Goal: Task Accomplishment & Management: Use online tool/utility

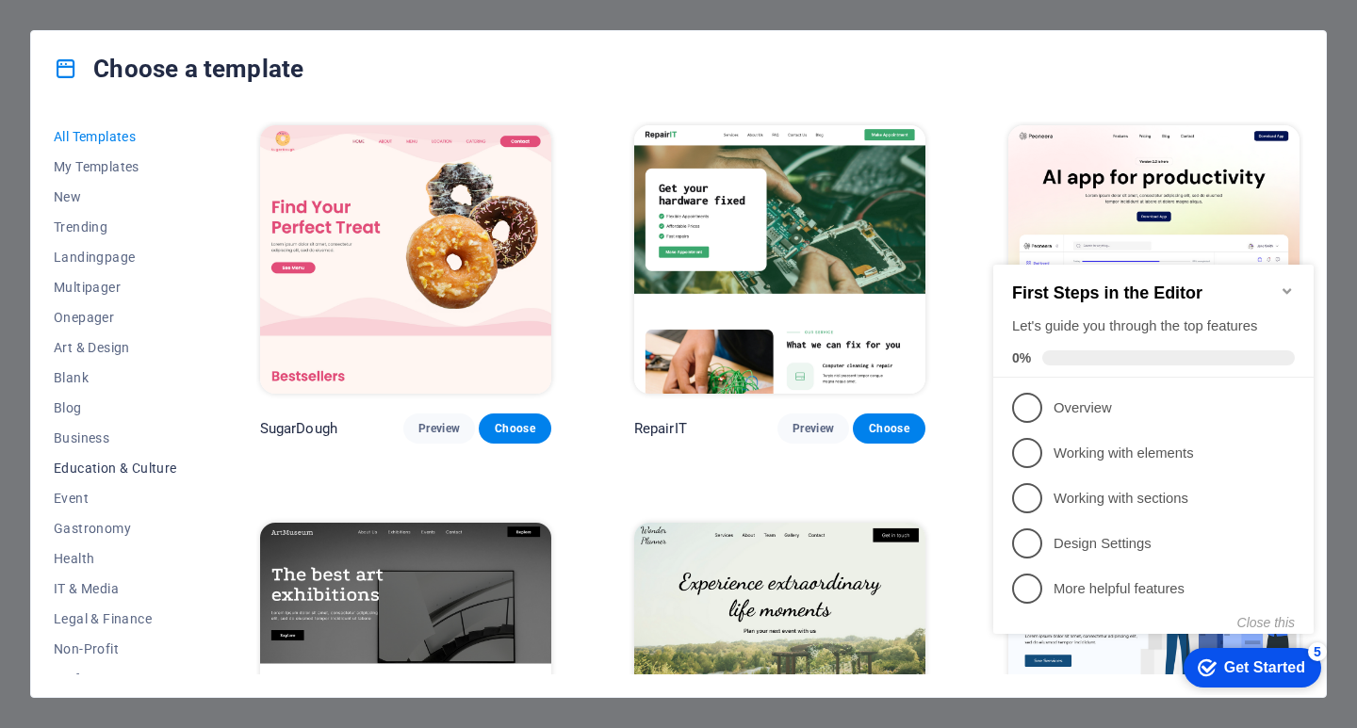
click at [142, 469] on span "Education & Culture" at bounding box center [115, 468] width 123 height 15
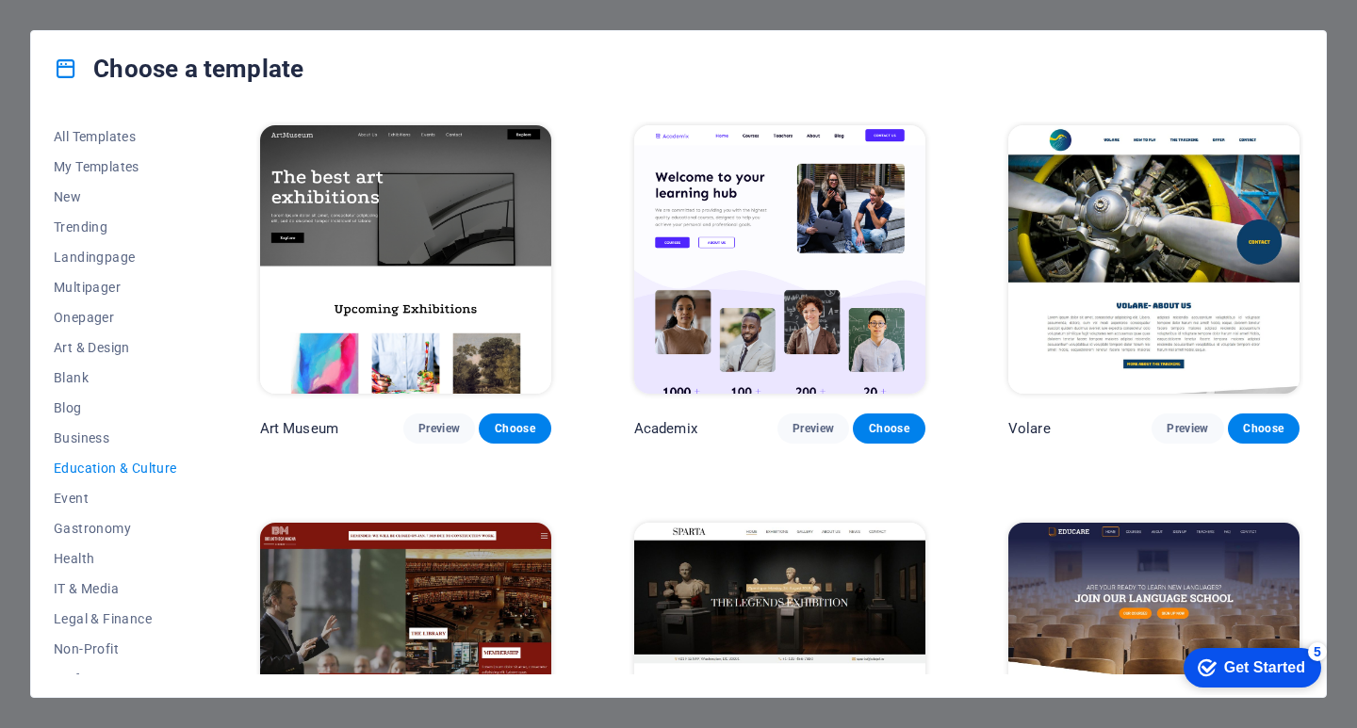
click at [142, 469] on span "Education & Culture" at bounding box center [115, 468] width 123 height 15
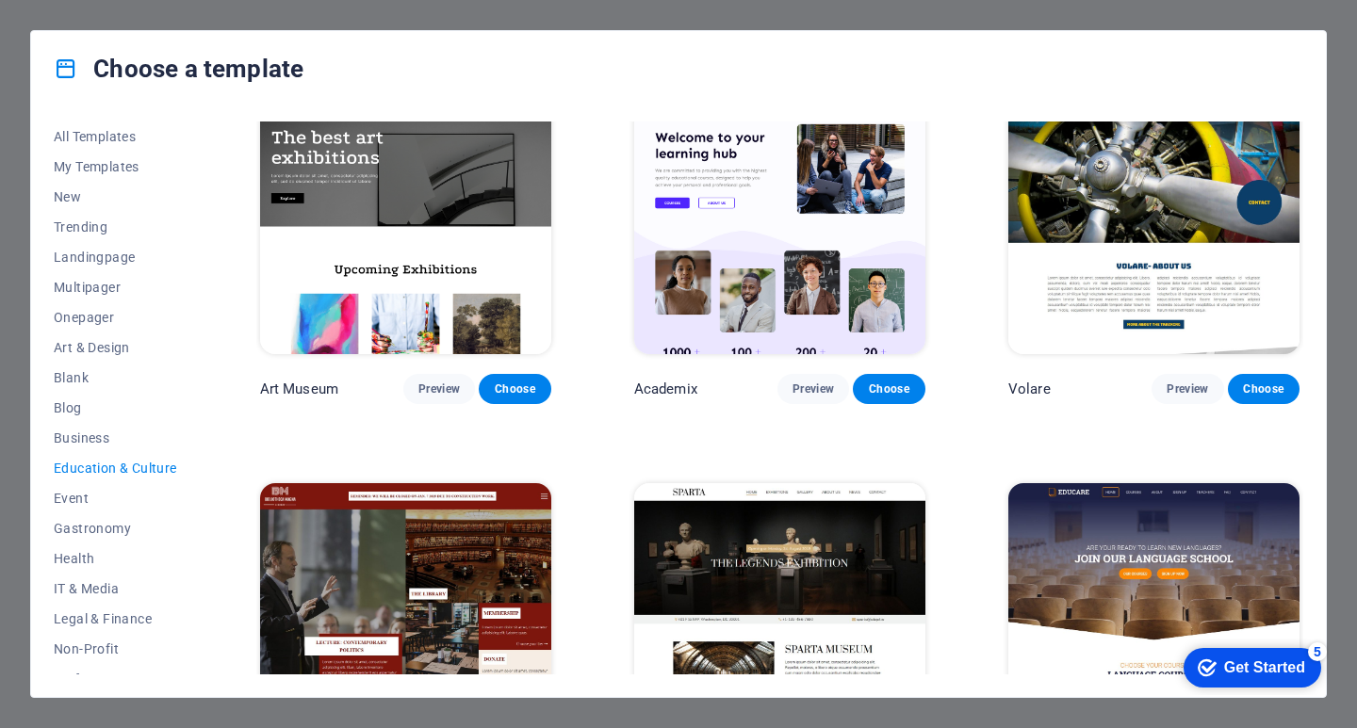
scroll to position [52, 0]
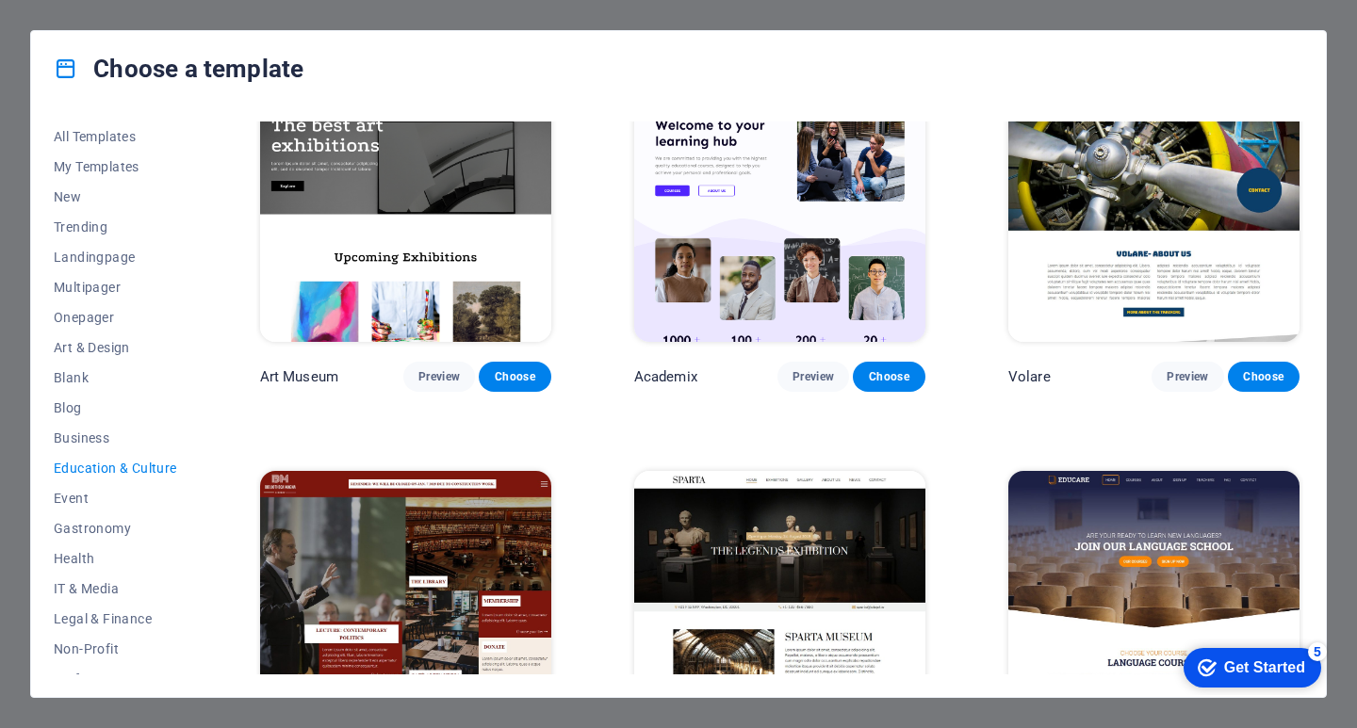
click at [1257, 676] on div "Get Started" at bounding box center [1264, 668] width 81 height 17
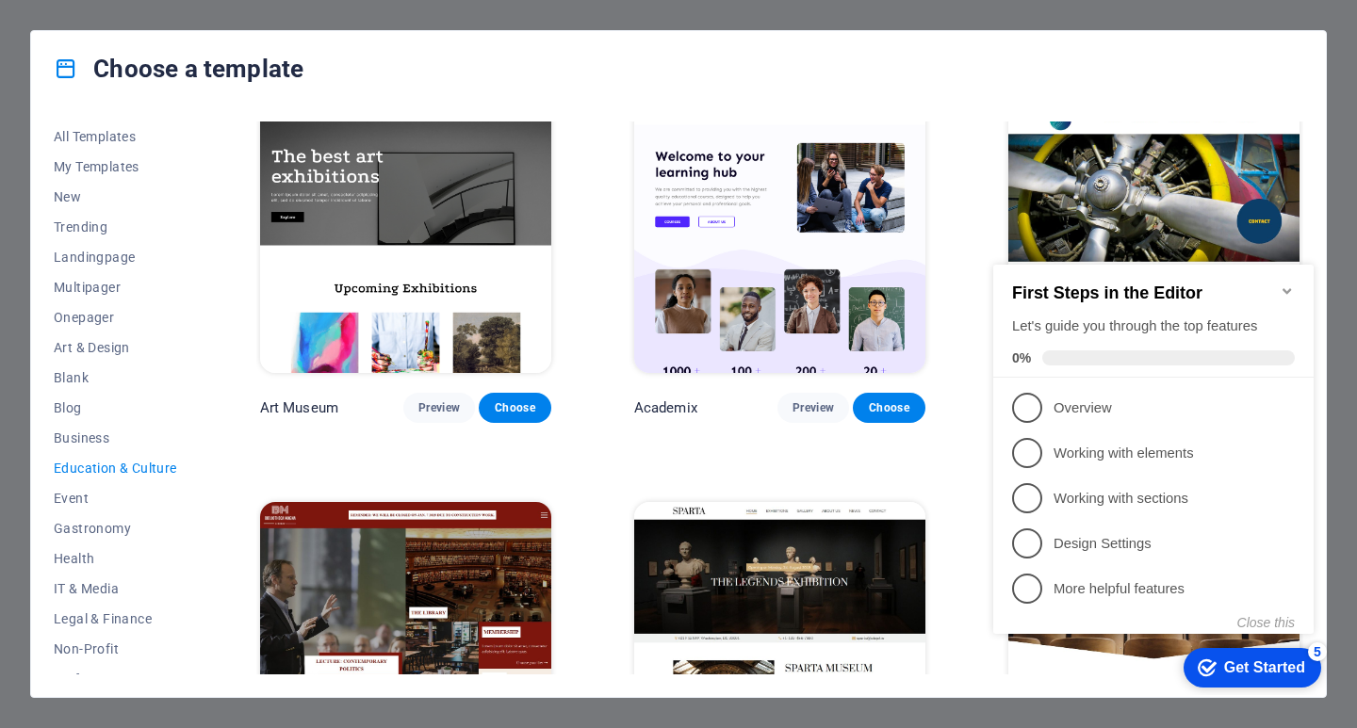
scroll to position [0, 0]
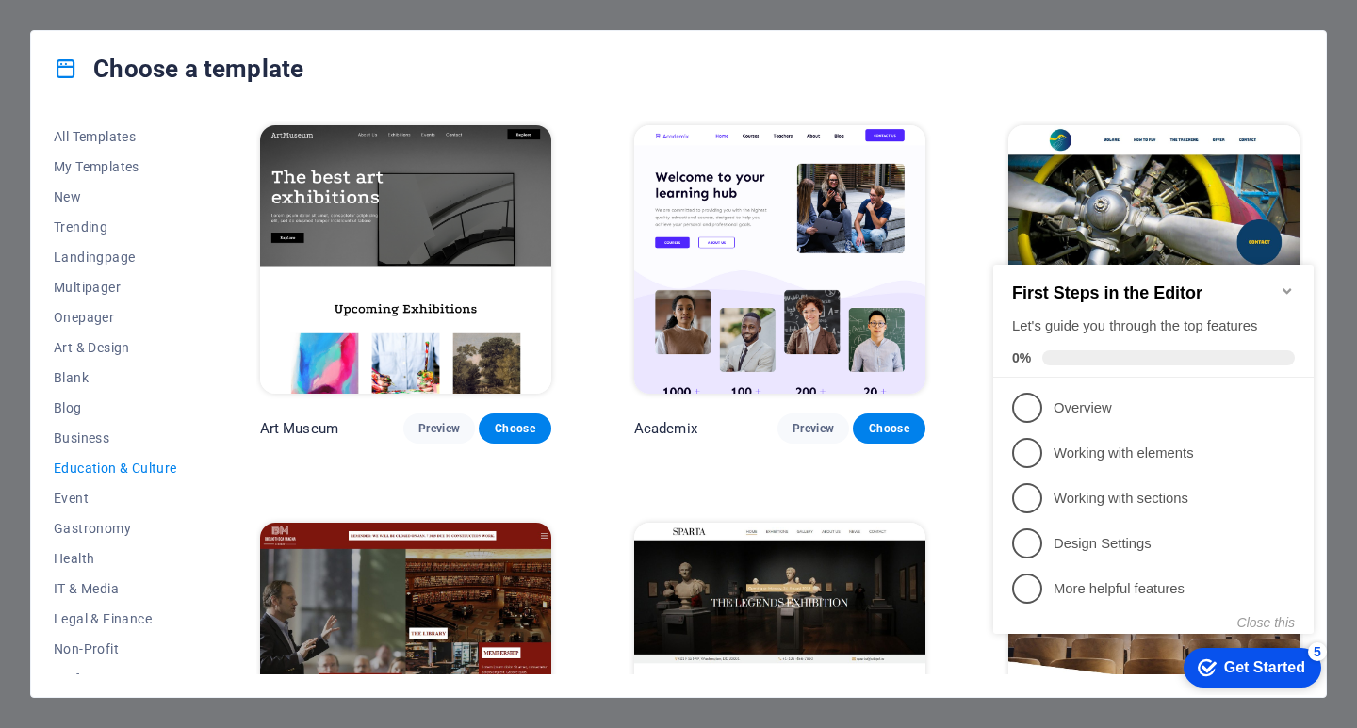
click at [1219, 21] on div "Choose a template All Templates My Templates New Trending Landingpage Multipage…" at bounding box center [678, 364] width 1357 height 728
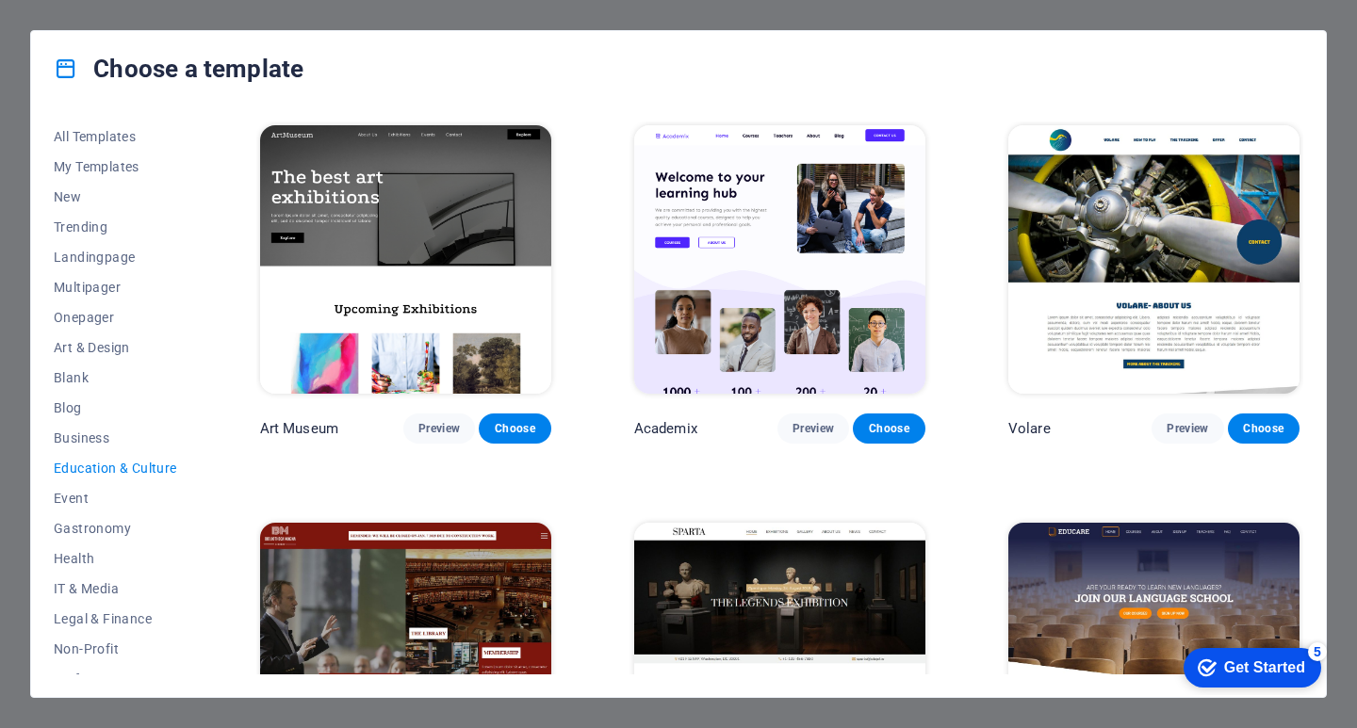
drag, startPoint x: 39, startPoint y: 11, endPoint x: 294, endPoint y: 119, distance: 277.0
click at [77, 22] on div "Choose a template All Templates My Templates New Trending Landingpage Multipage…" at bounding box center [678, 364] width 1357 height 728
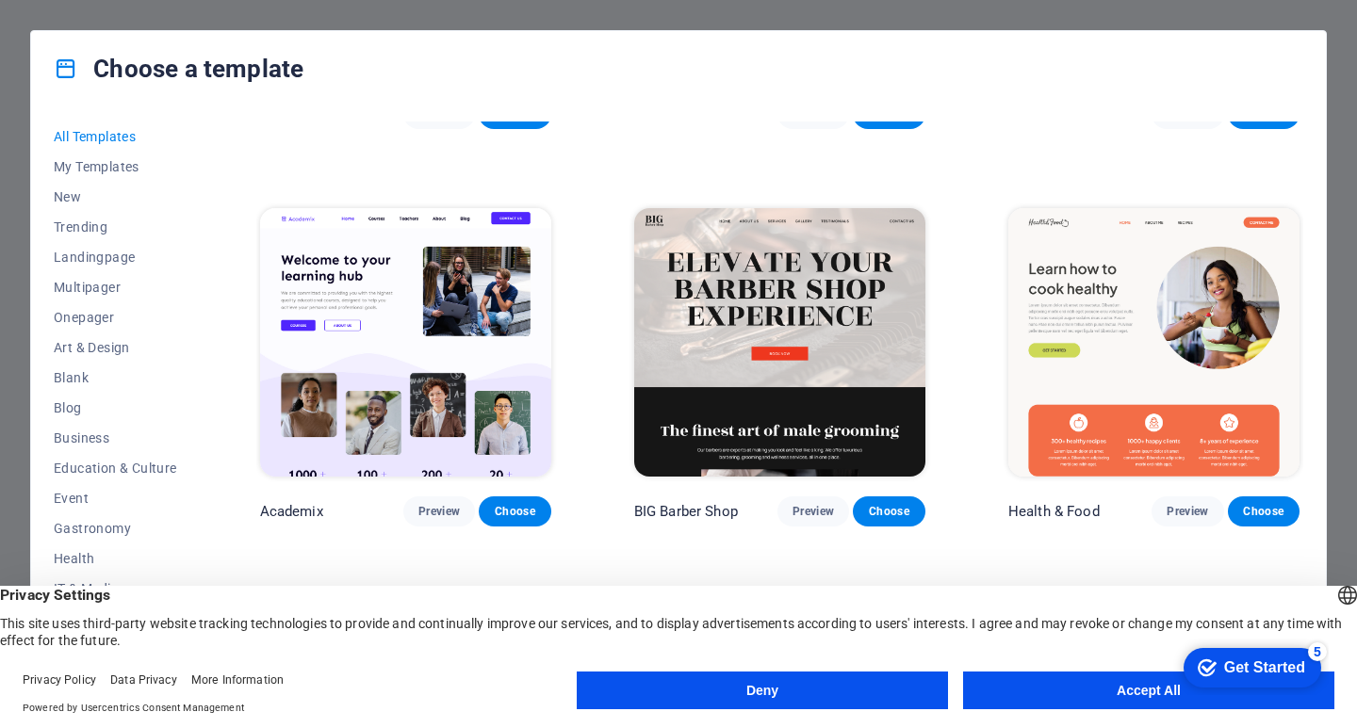
scroll to position [1979, 0]
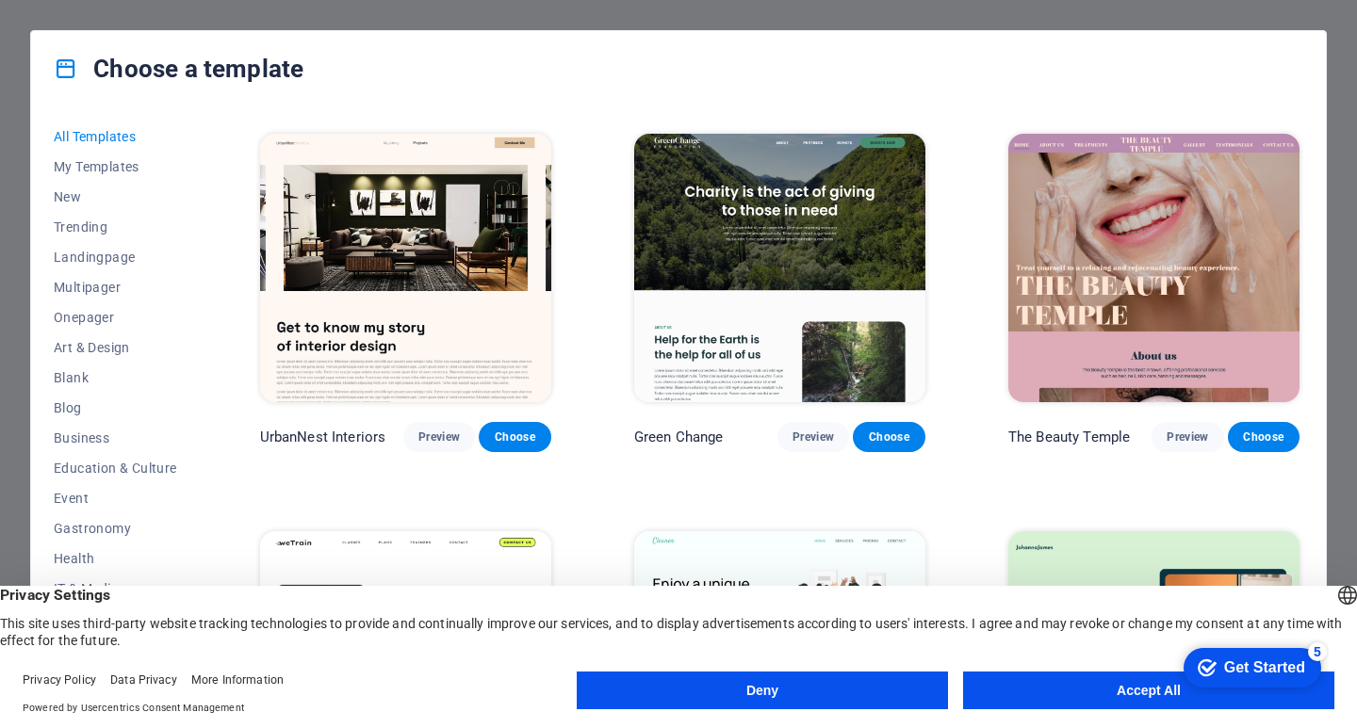
click at [1150, 690] on button "Accept All" at bounding box center [1148, 691] width 371 height 38
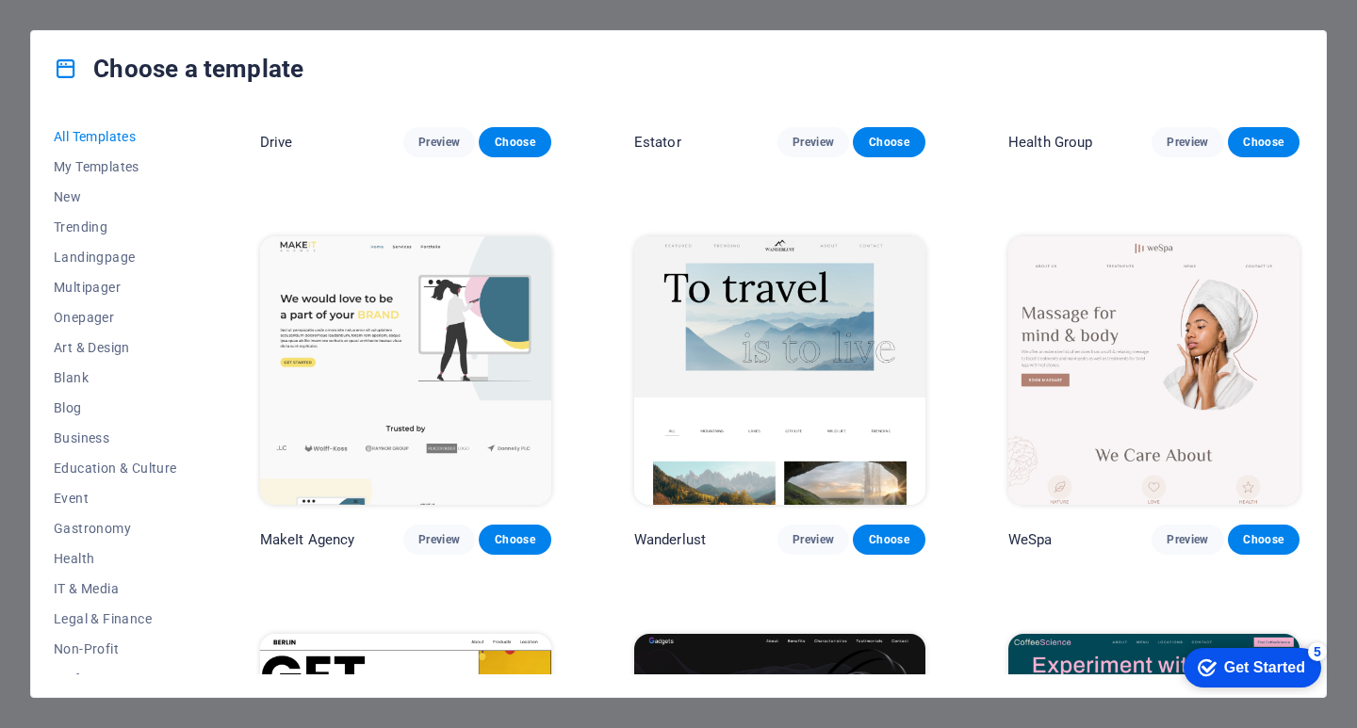
scroll to position [4240, 0]
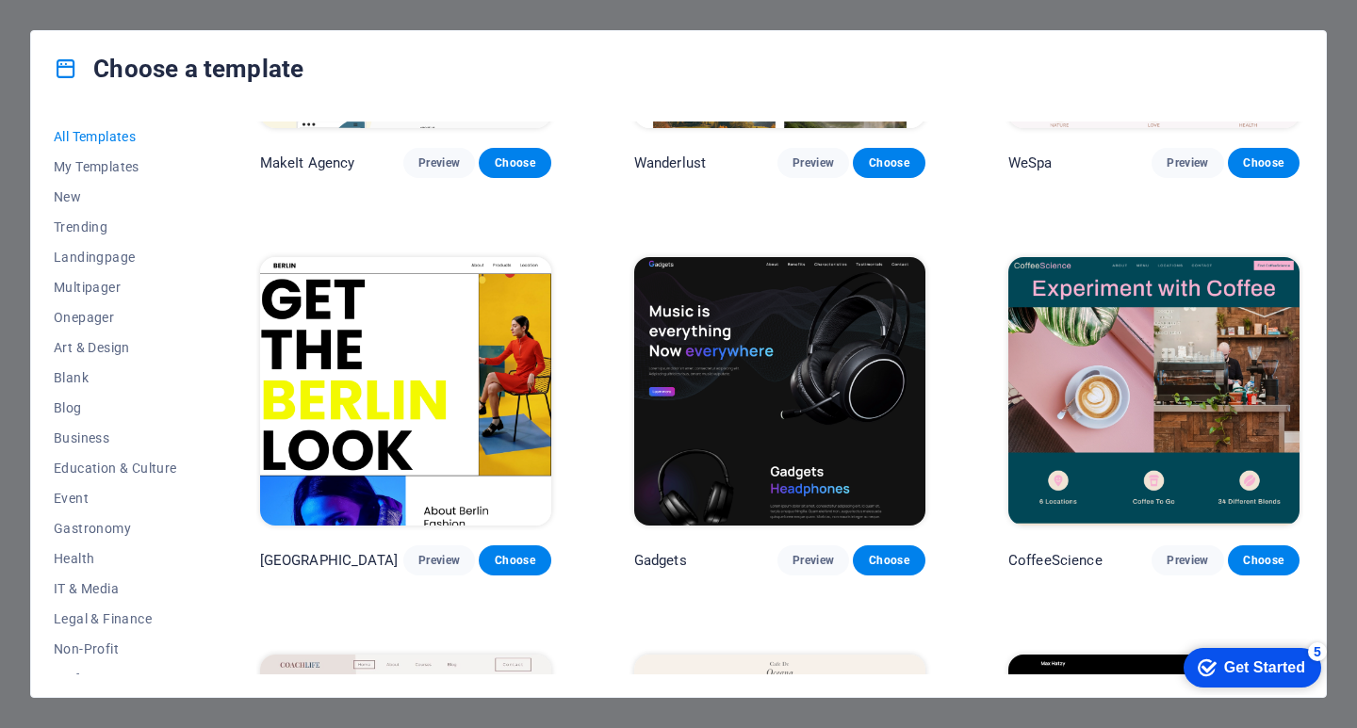
click at [1249, 672] on div "Get Started" at bounding box center [1264, 668] width 81 height 17
click at [1305, 676] on div "Get Started" at bounding box center [1264, 668] width 81 height 17
click at [1208, 668] on icon "checkmark" at bounding box center [1207, 668] width 19 height 19
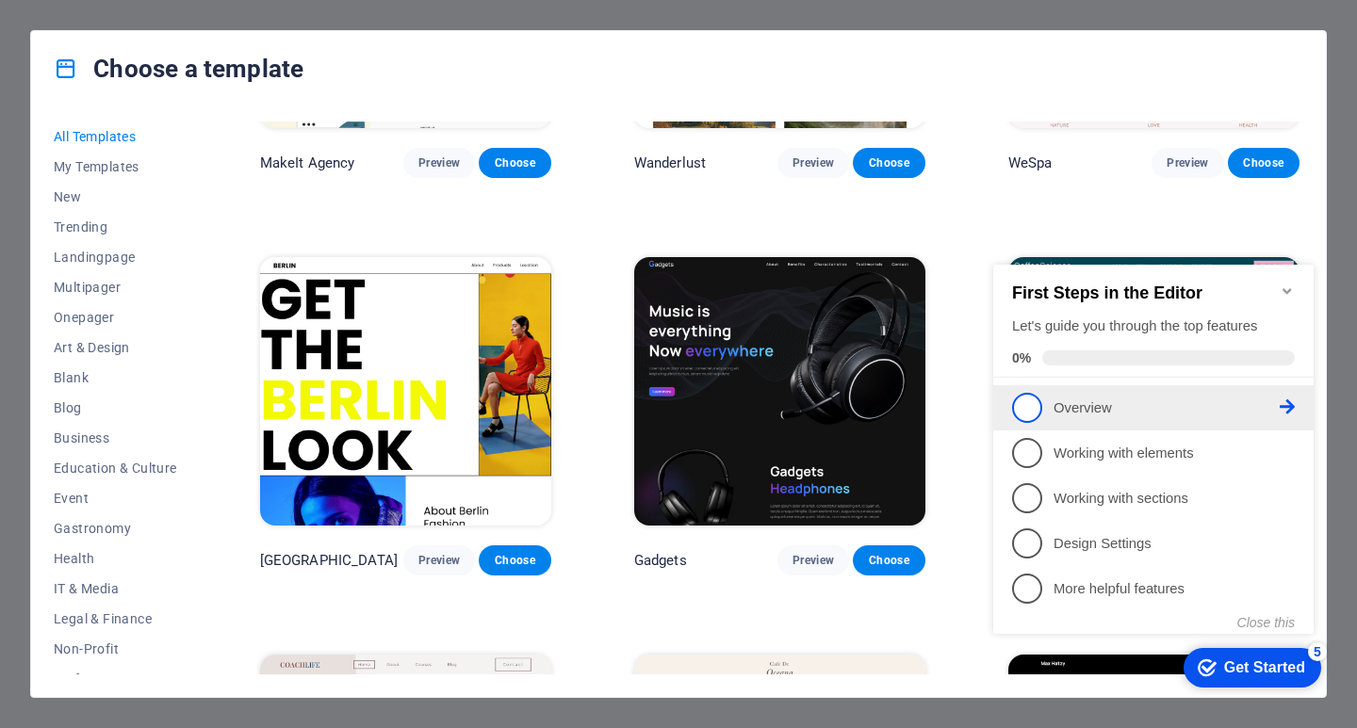
click at [1033, 406] on span "1" at bounding box center [1027, 408] width 30 height 30
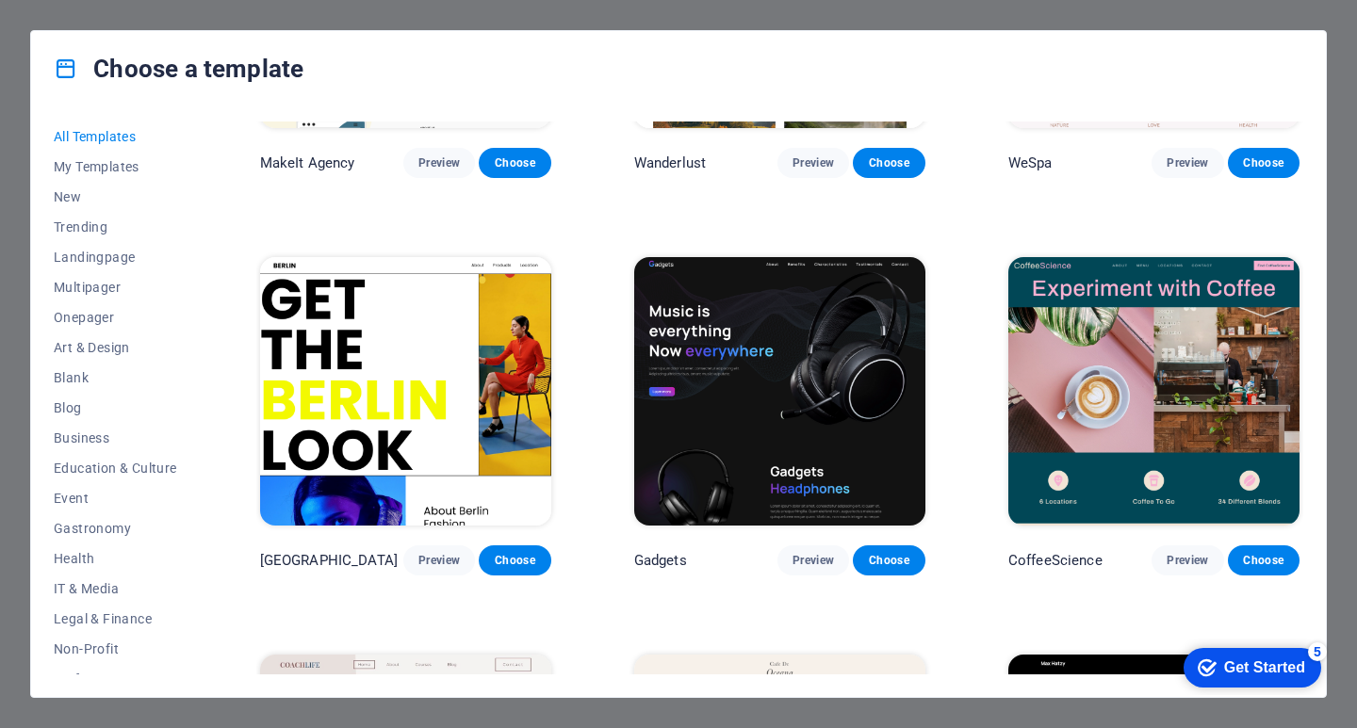
drag, startPoint x: 1230, startPoint y: 677, endPoint x: 1411, endPoint y: 958, distance: 334.0
click at [1230, 677] on div "checkmark Get Started 5" at bounding box center [1252, 668] width 138 height 40
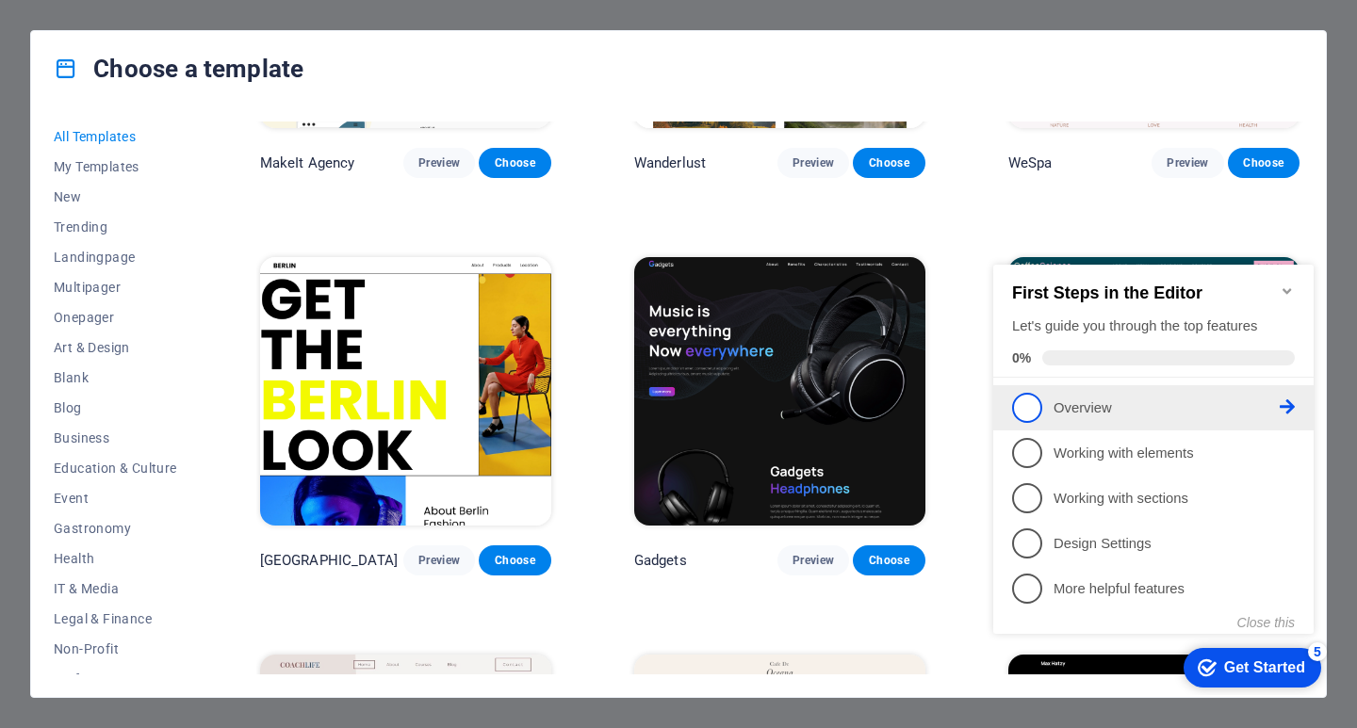
click at [1029, 410] on span "1" at bounding box center [1027, 408] width 30 height 30
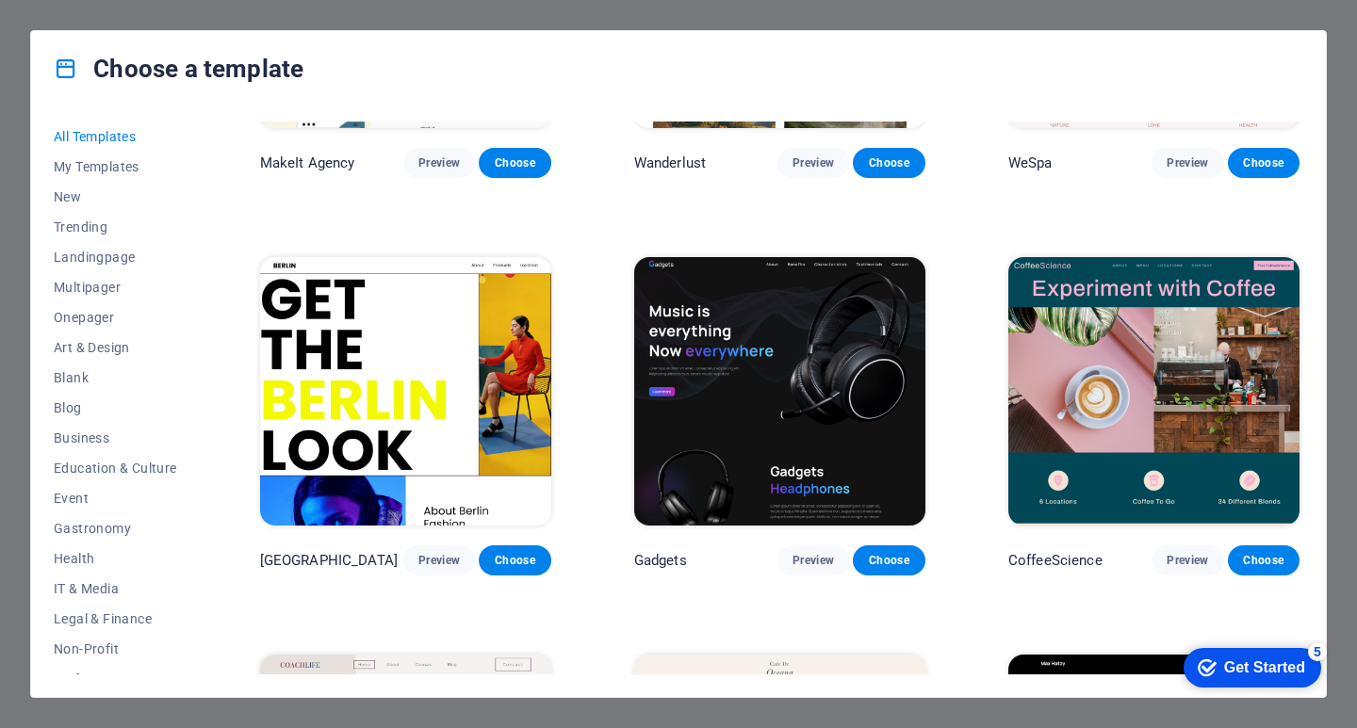
drag, startPoint x: 1228, startPoint y: 675, endPoint x: 1394, endPoint y: 1051, distance: 411.3
click at [1225, 674] on div "Get Started" at bounding box center [1264, 668] width 81 height 17
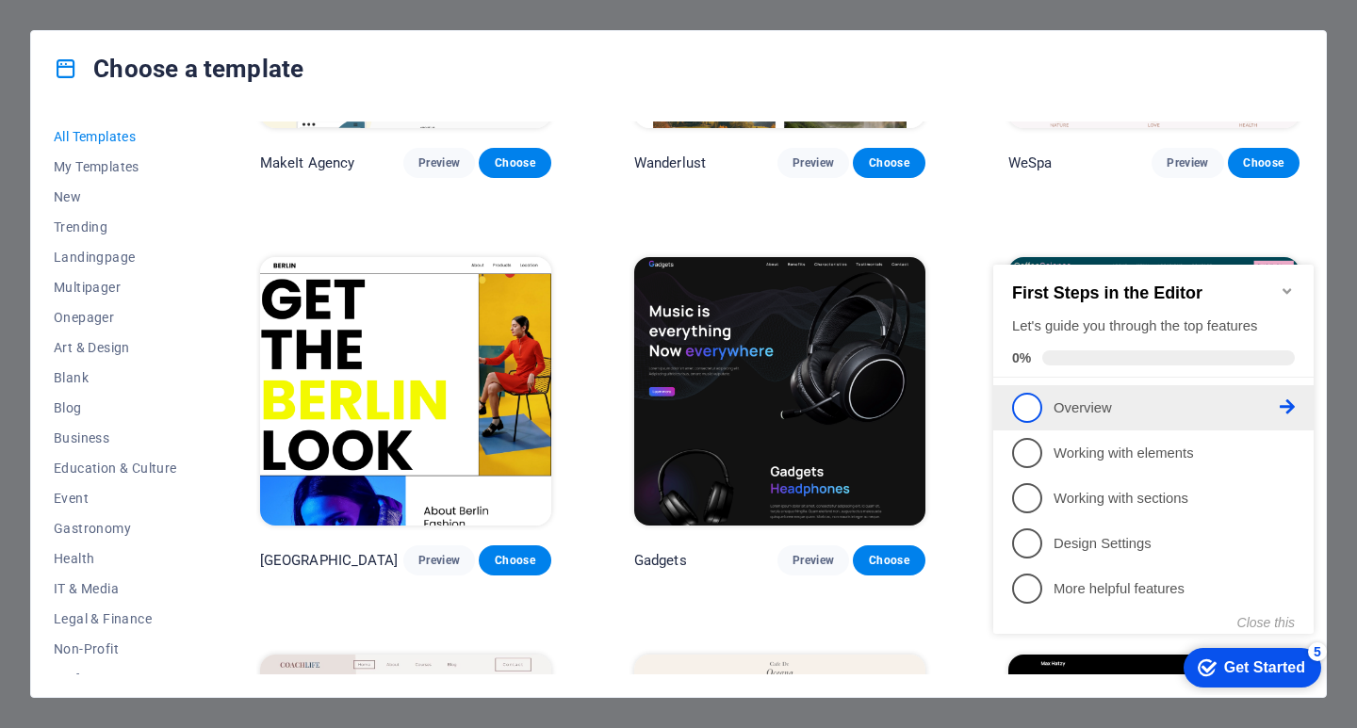
click at [1291, 403] on icon at bounding box center [1286, 406] width 15 height 15
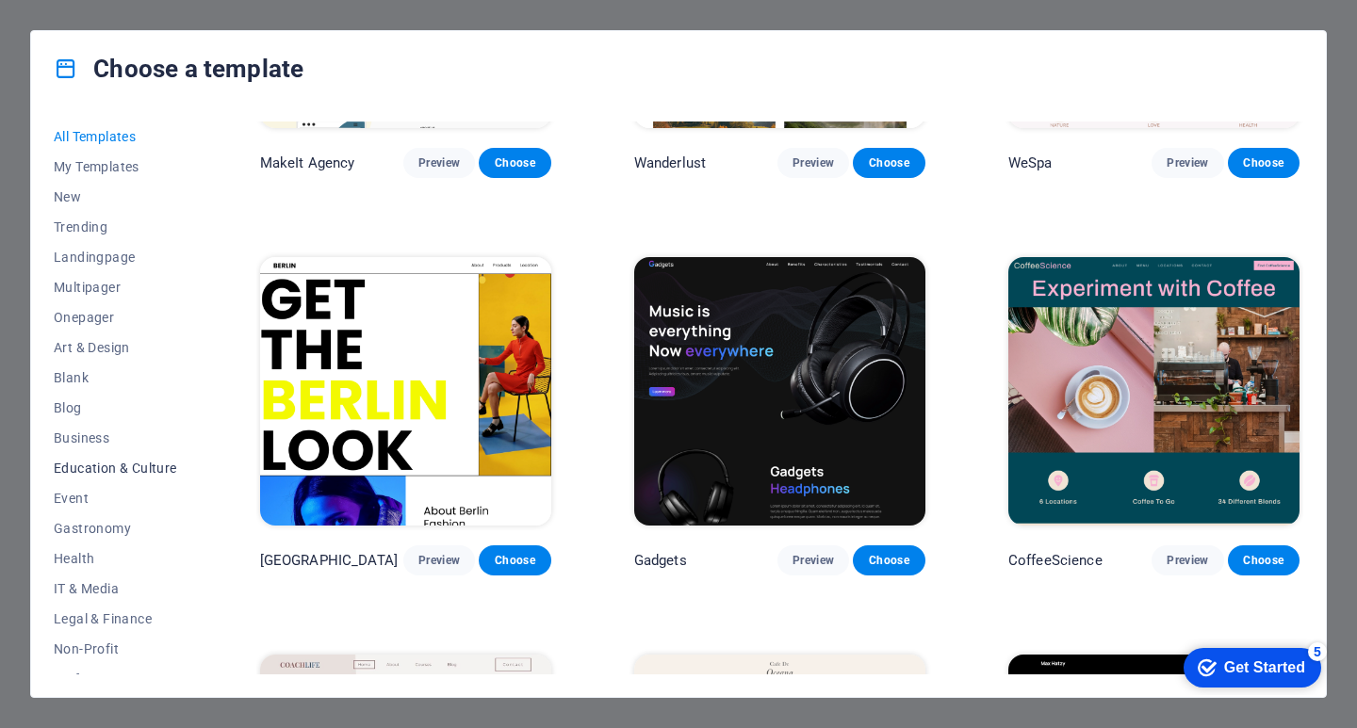
click at [107, 468] on span "Education & Culture" at bounding box center [115, 468] width 123 height 15
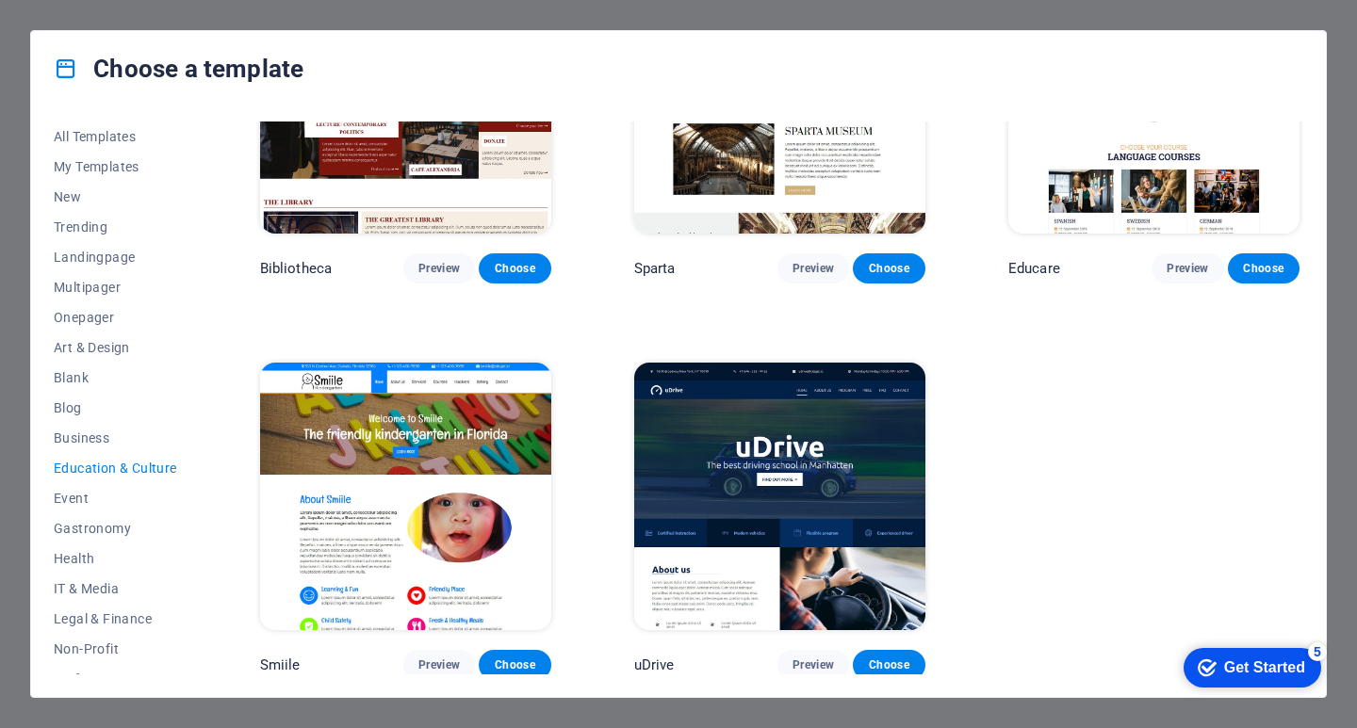
click at [480, 559] on img at bounding box center [405, 497] width 291 height 269
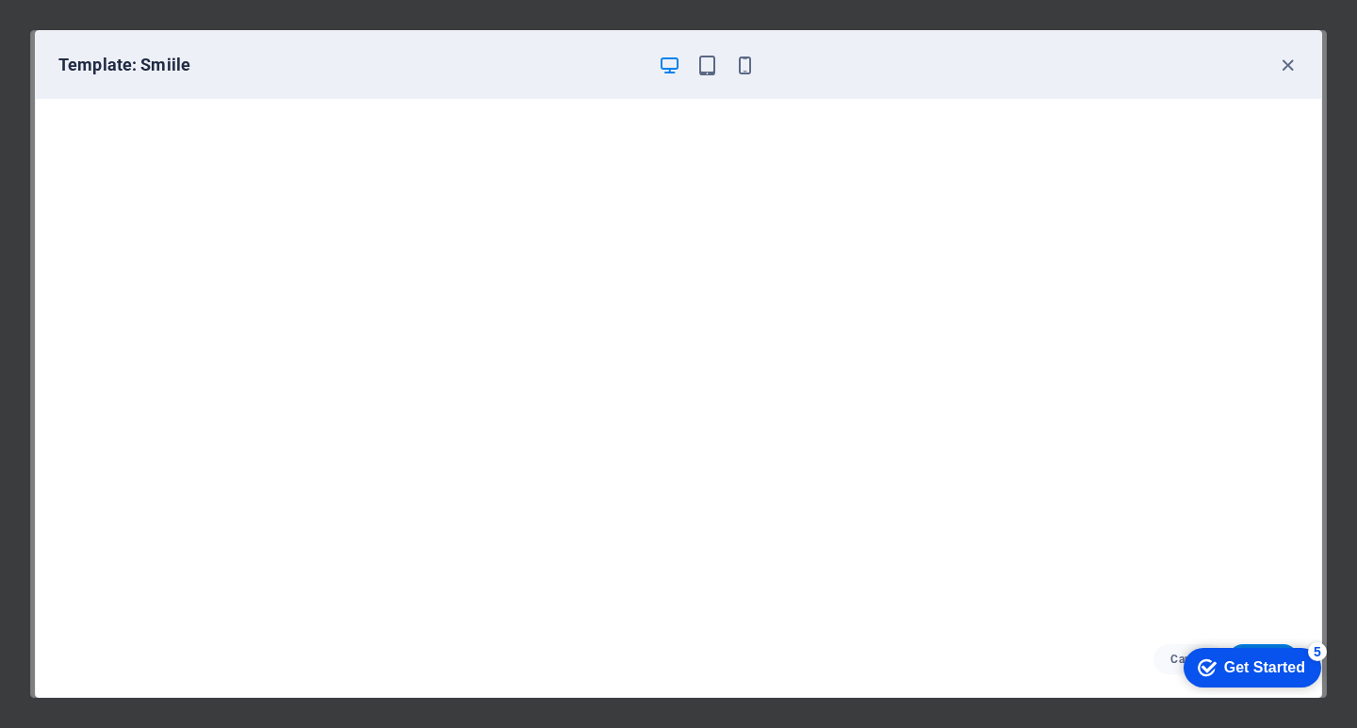
click at [1215, 670] on div "checkmark Get Started 5" at bounding box center [1251, 668] width 107 height 19
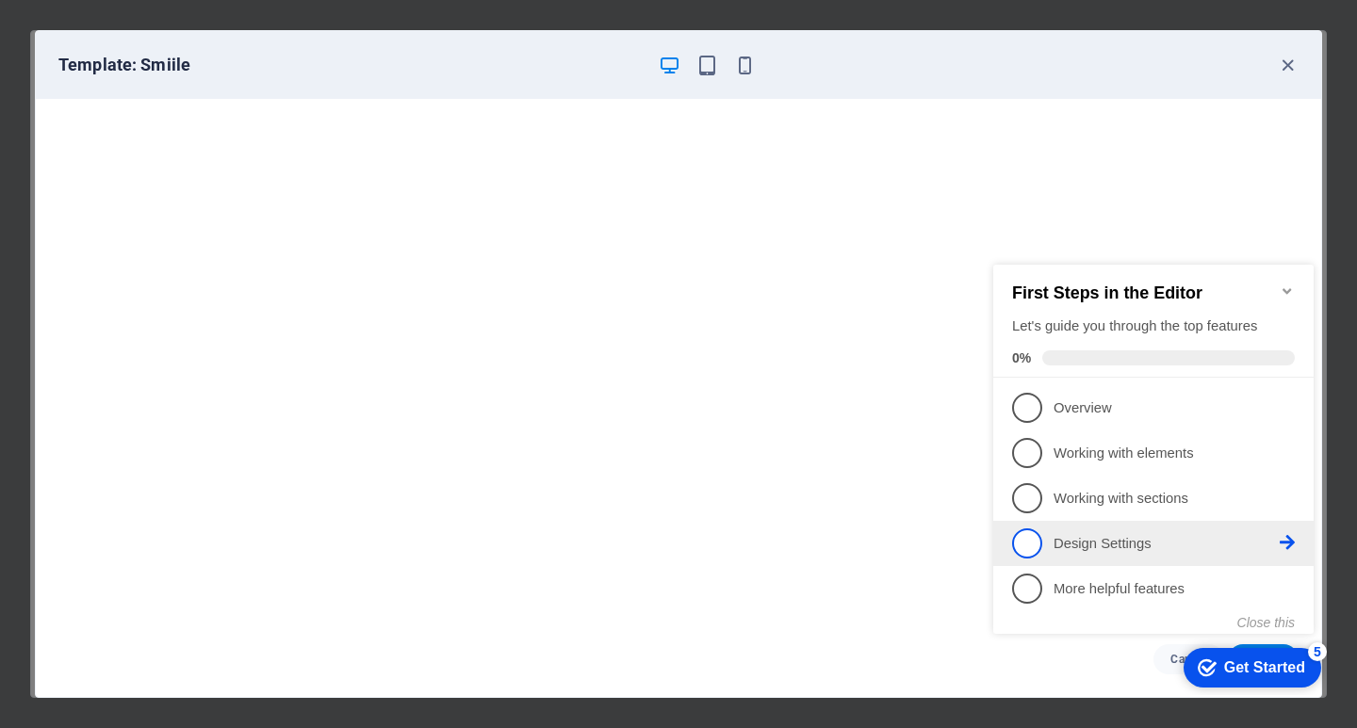
click at [1046, 546] on link "4 Design Settings - incomplete" at bounding box center [1153, 544] width 283 height 30
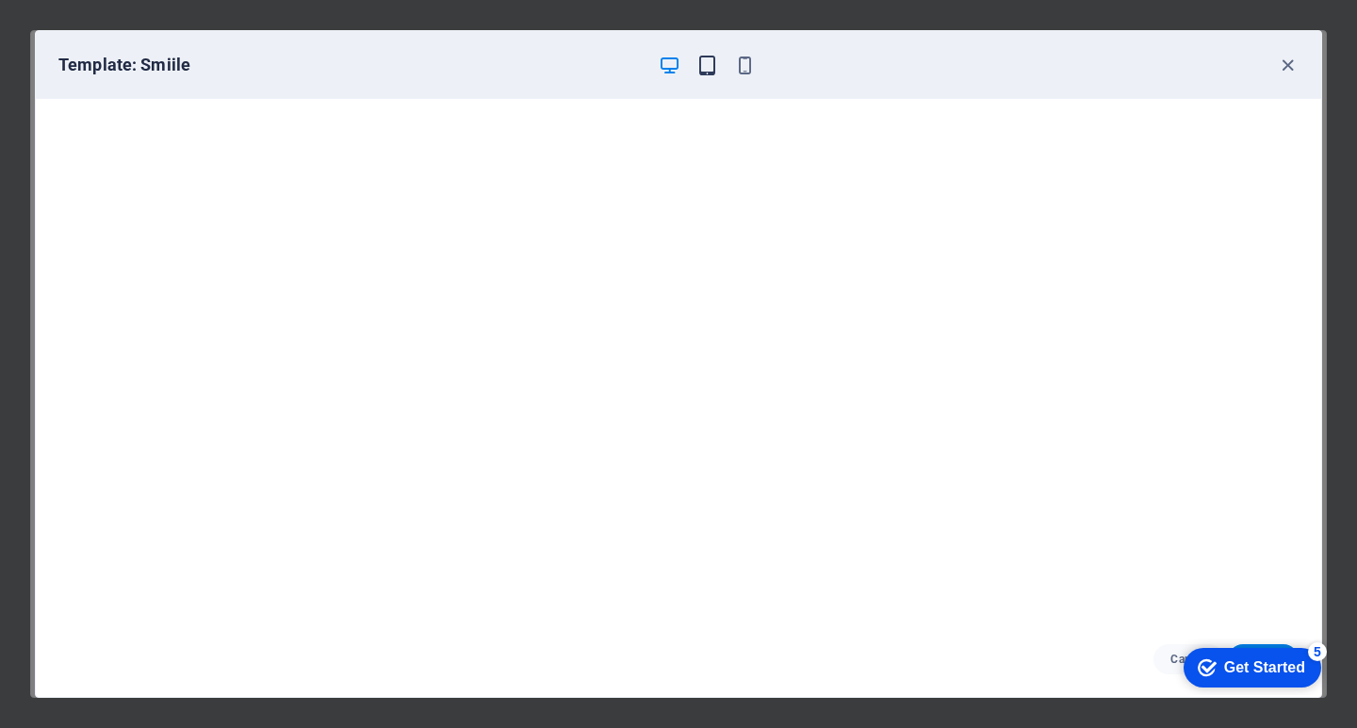
click at [711, 67] on icon "button" at bounding box center [707, 66] width 22 height 22
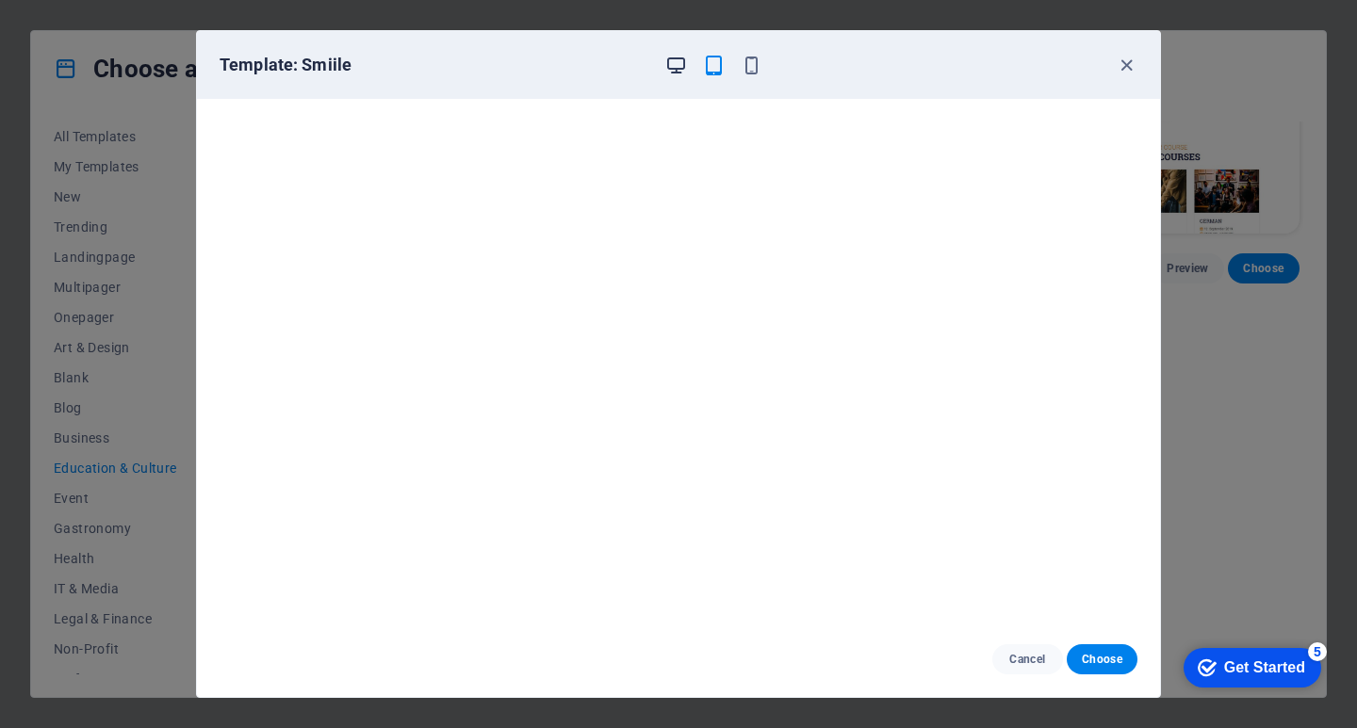
click at [673, 67] on icon "button" at bounding box center [676, 66] width 22 height 22
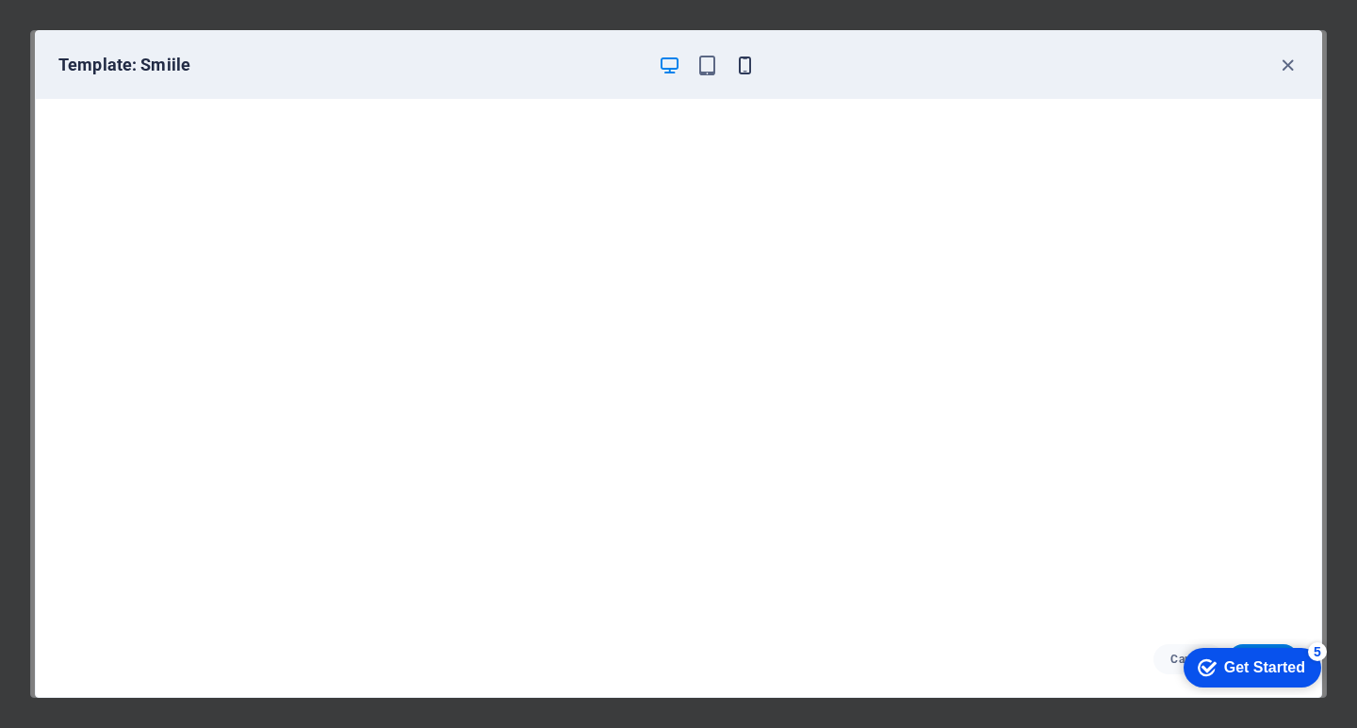
click at [742, 67] on icon "button" at bounding box center [745, 66] width 22 height 22
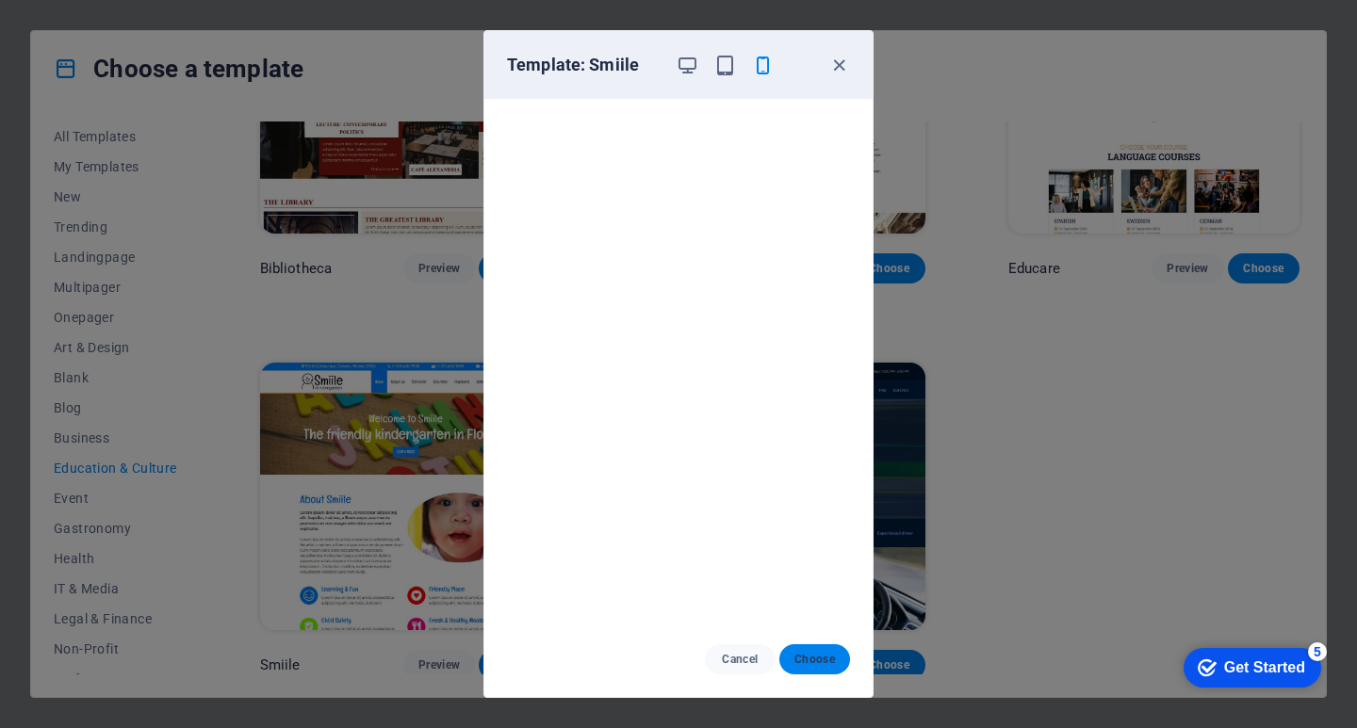
click at [820, 664] on span "Choose" at bounding box center [814, 659] width 41 height 15
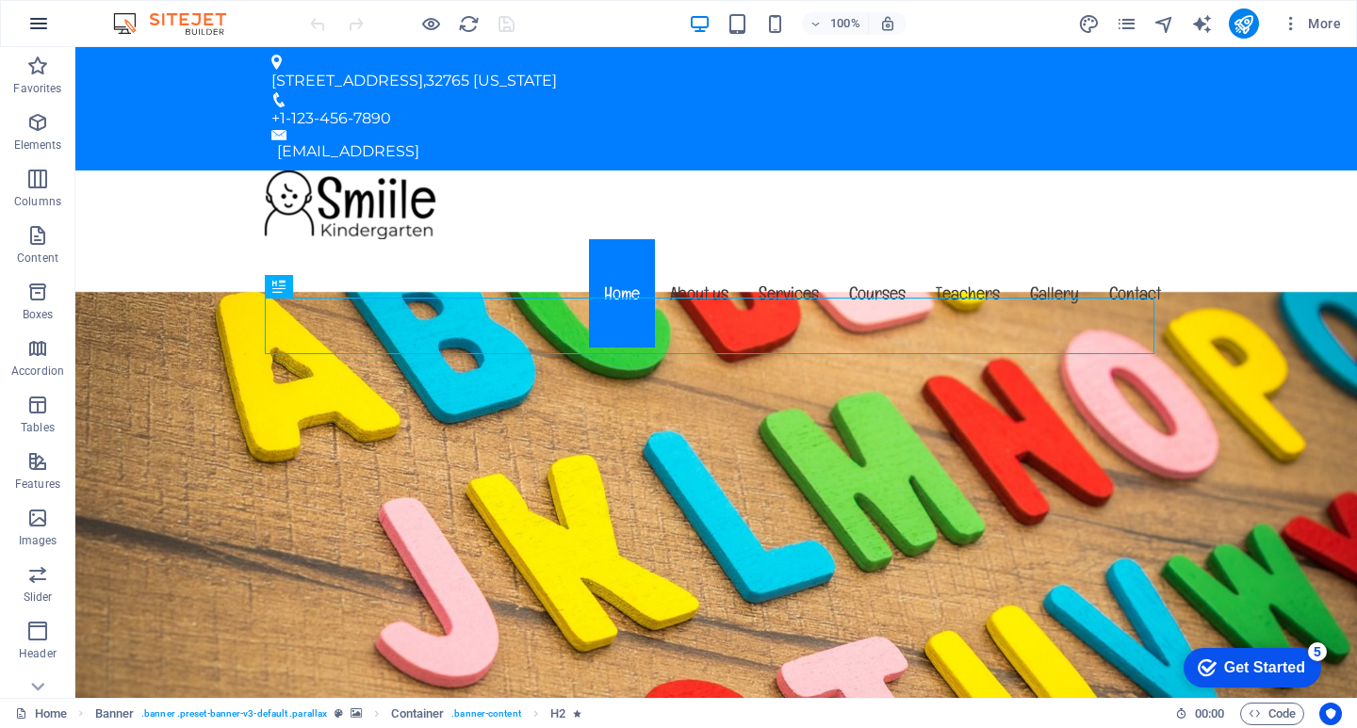
click at [44, 32] on icon "button" at bounding box center [38, 23] width 23 height 23
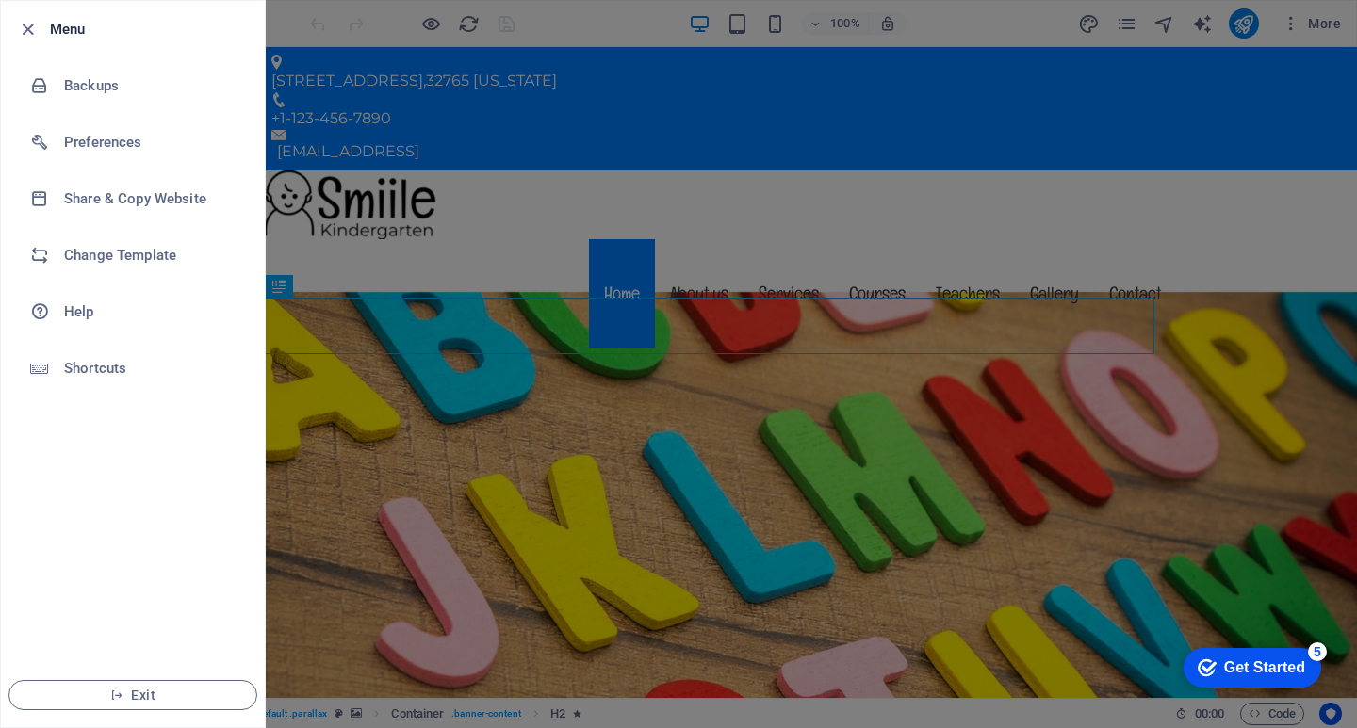
click at [350, 519] on div at bounding box center [678, 364] width 1357 height 728
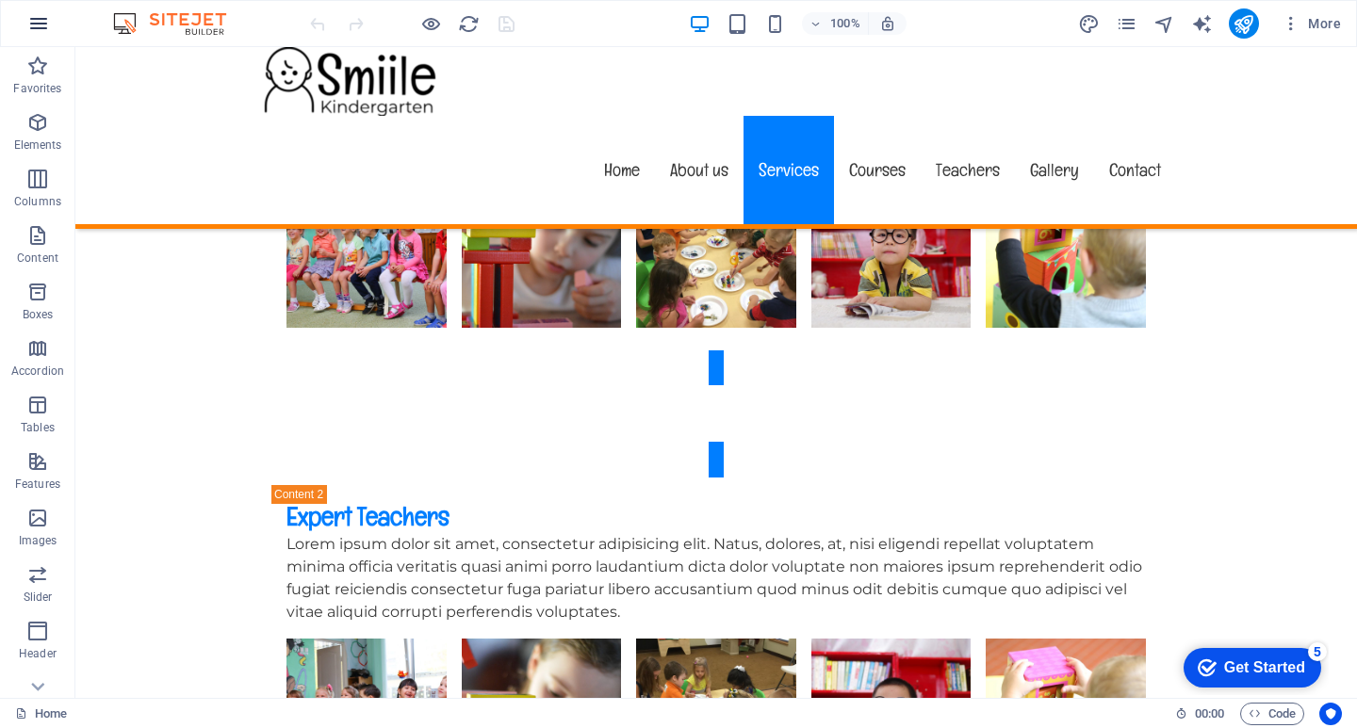
click at [27, 23] on icon "button" at bounding box center [38, 23] width 23 height 23
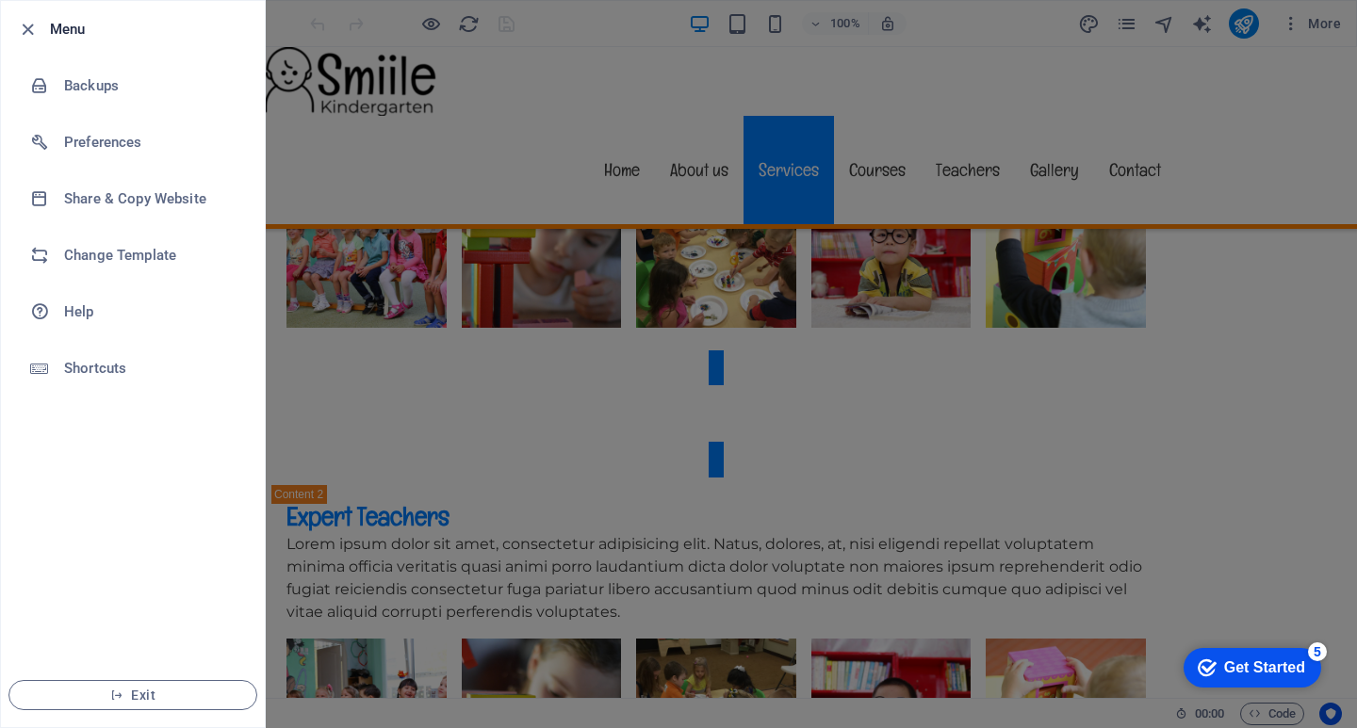
click at [313, 464] on div at bounding box center [678, 364] width 1357 height 728
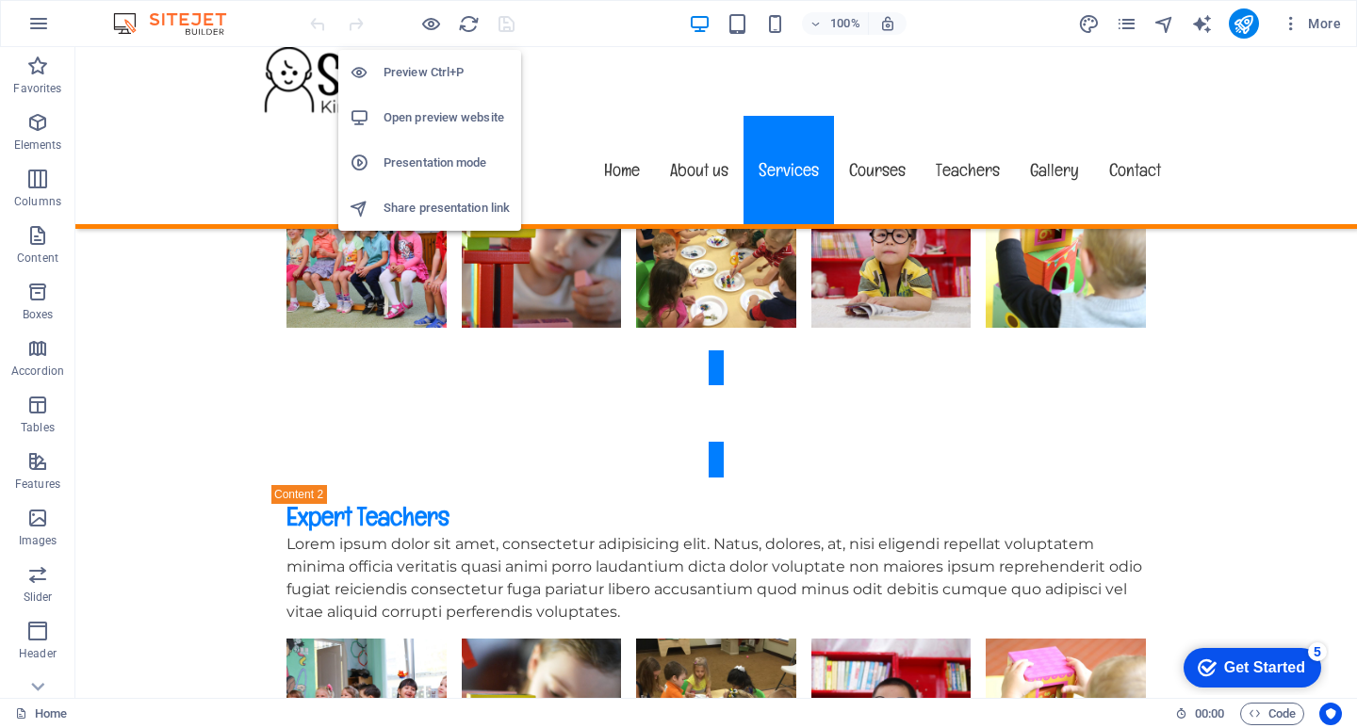
click at [455, 121] on h6 "Open preview website" at bounding box center [446, 117] width 126 height 23
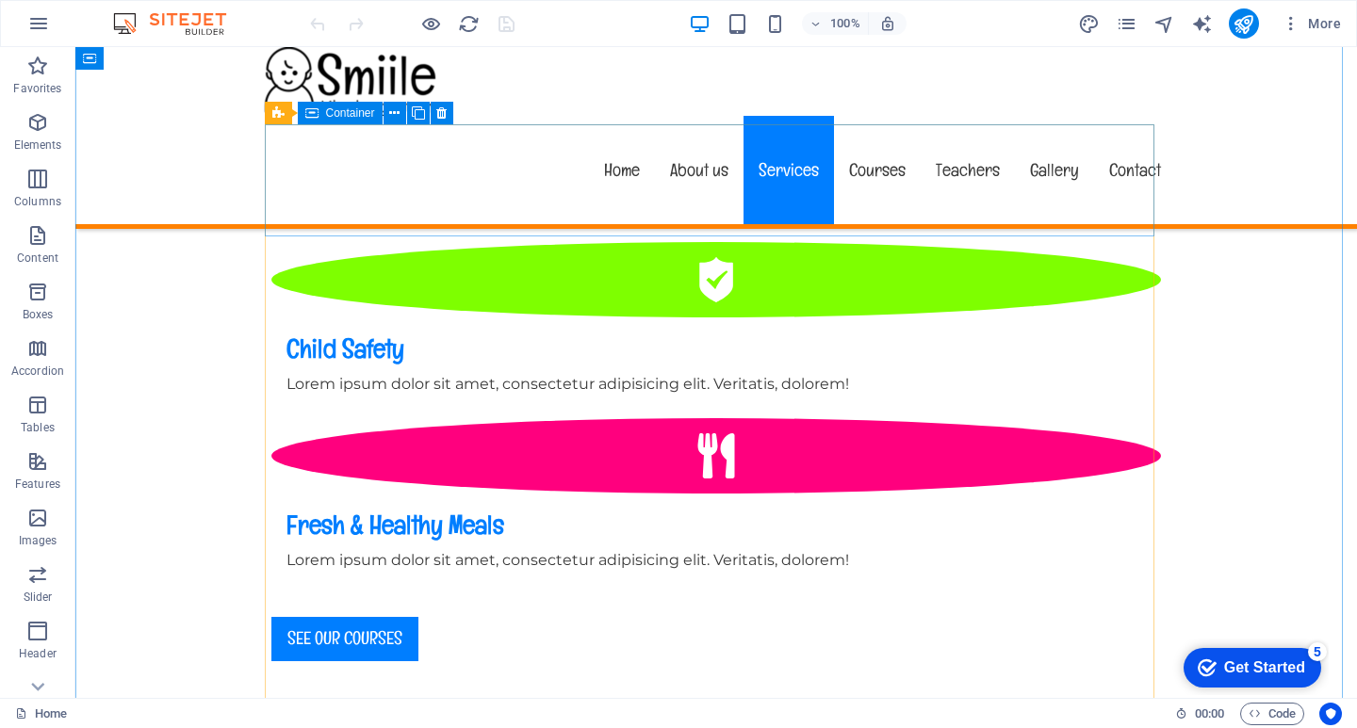
scroll to position [1696, 0]
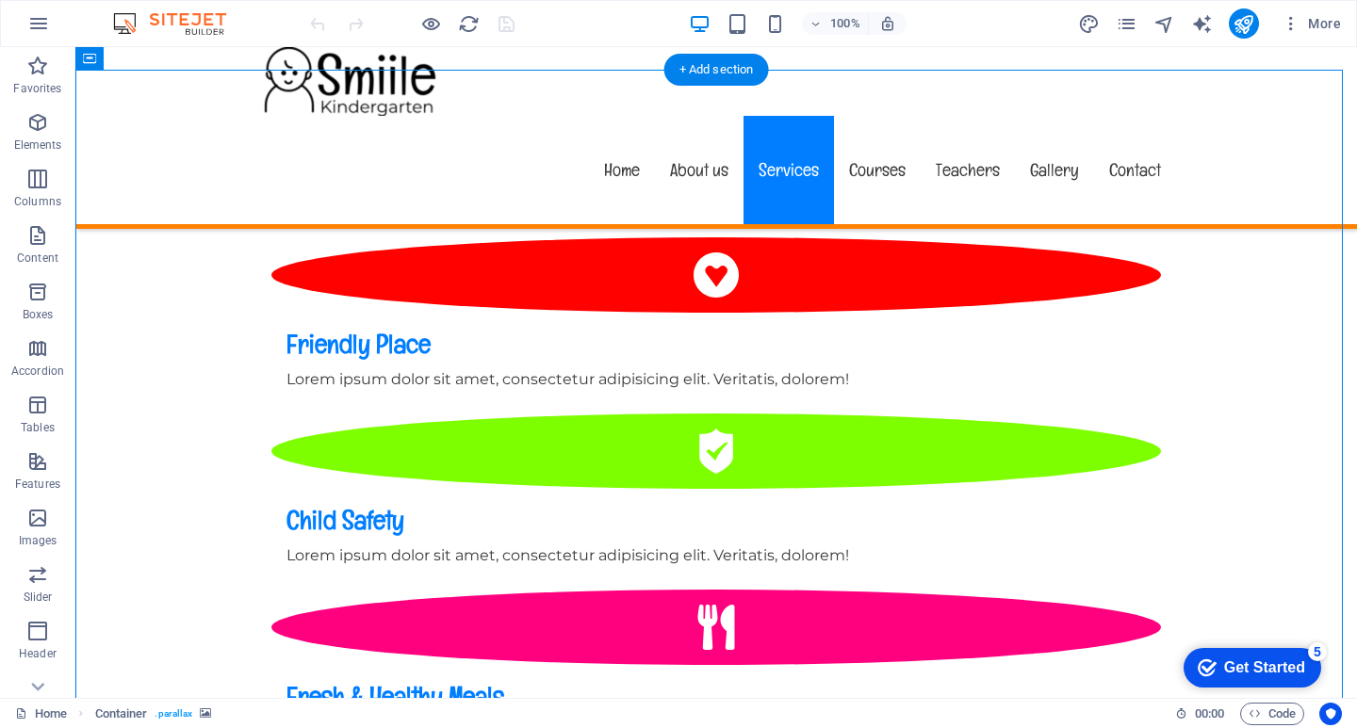
click at [28, 26] on icon "button" at bounding box center [38, 23] width 23 height 23
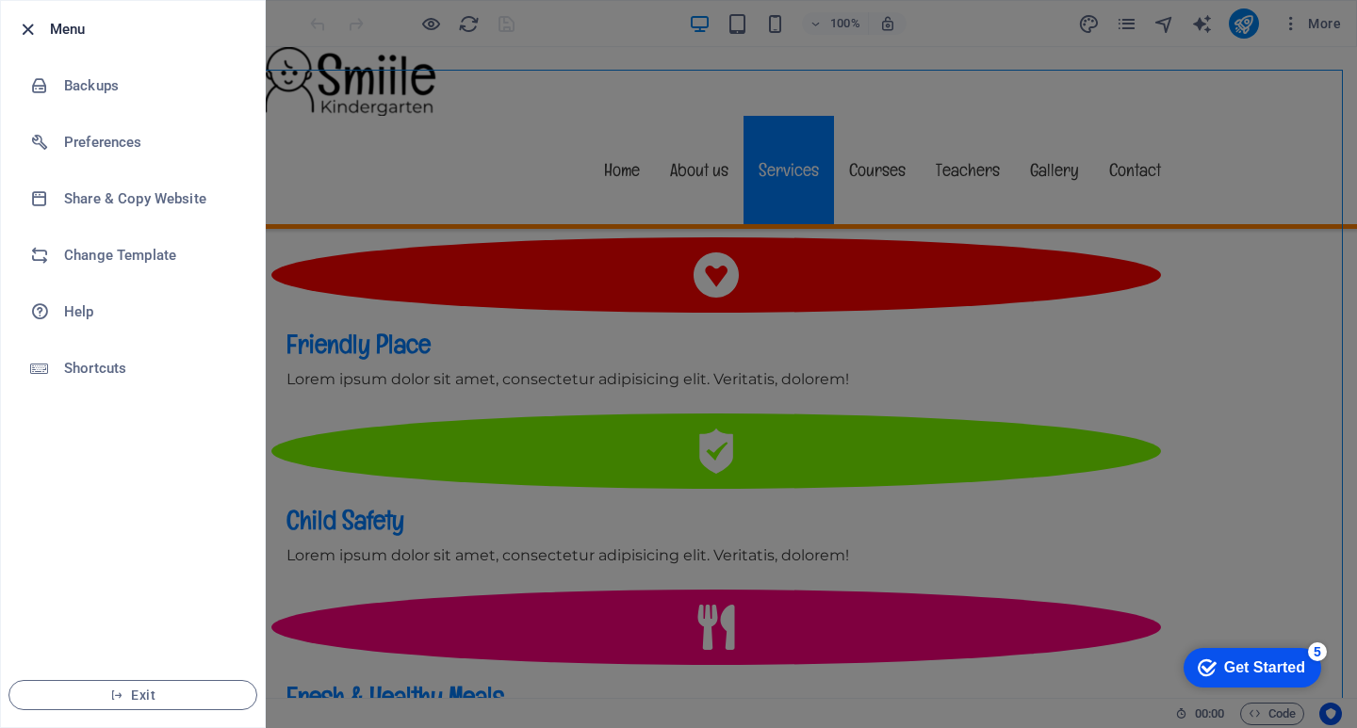
click at [34, 24] on icon "button" at bounding box center [28, 30] width 22 height 22
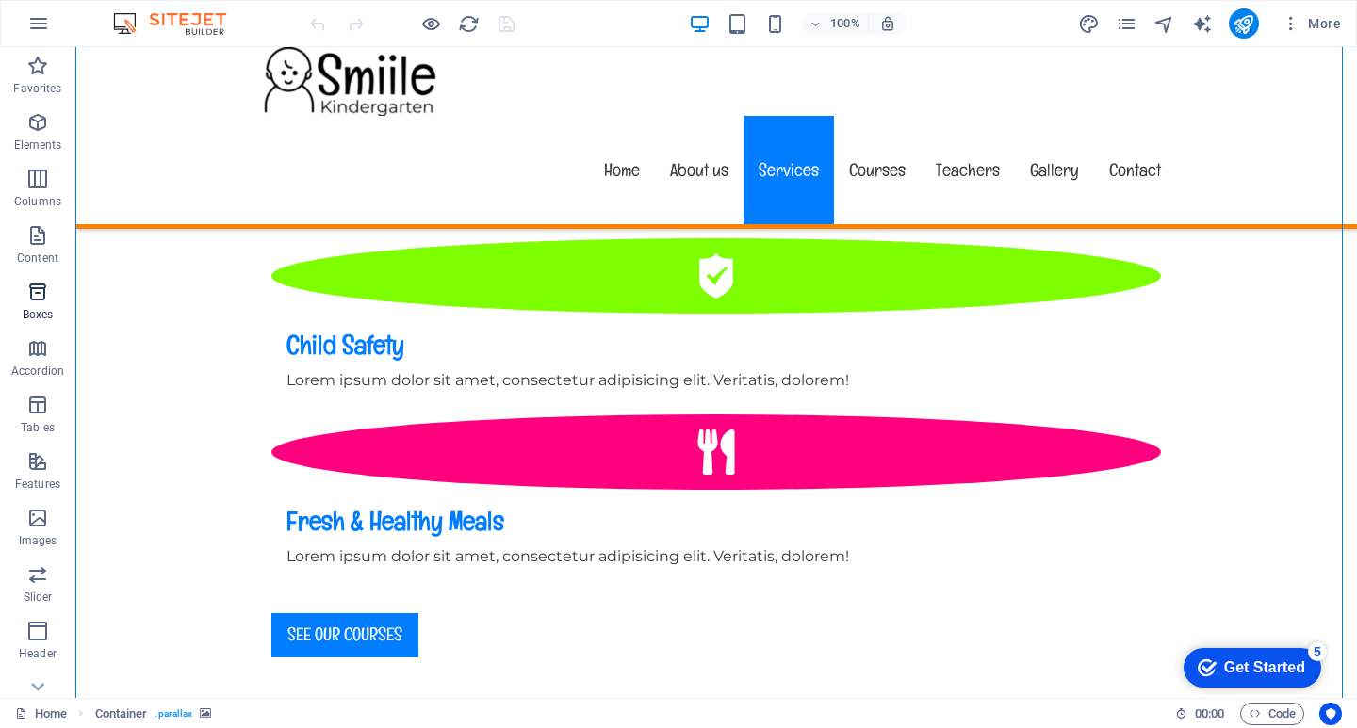
scroll to position [1884, 0]
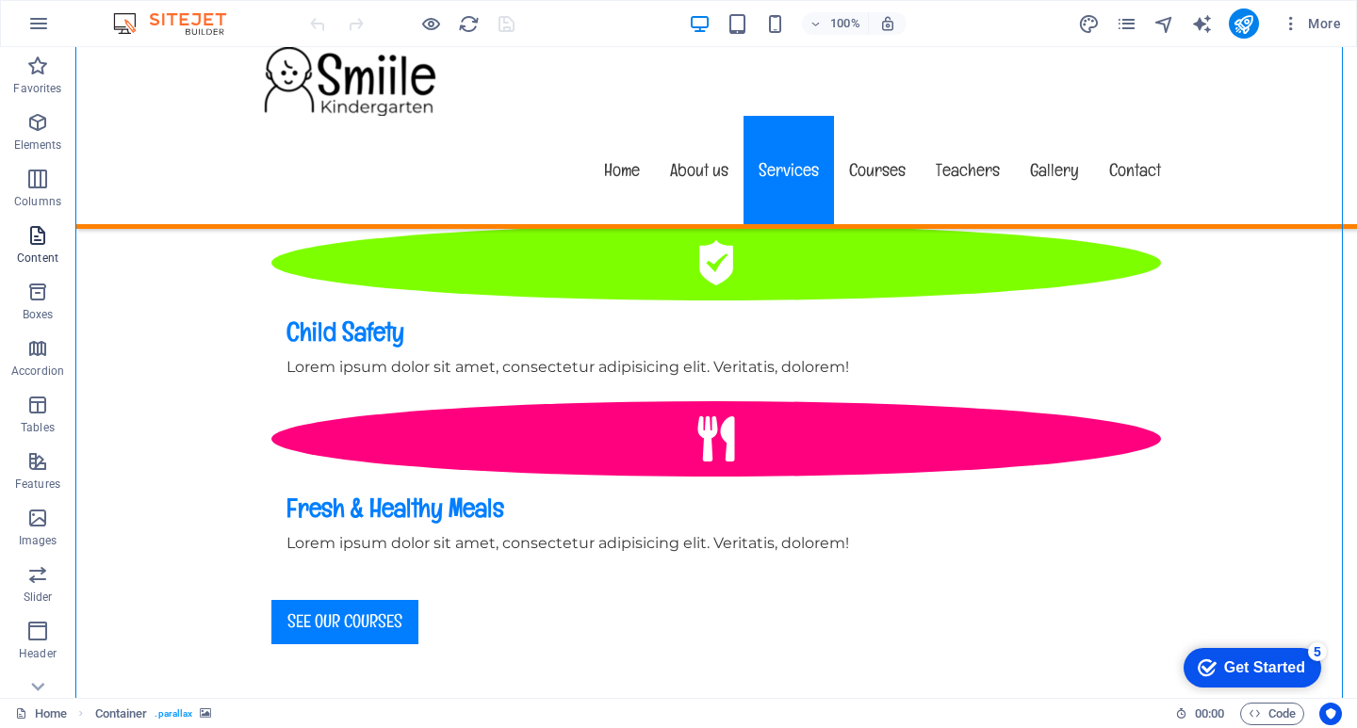
click at [41, 251] on p "Content" at bounding box center [37, 258] width 41 height 15
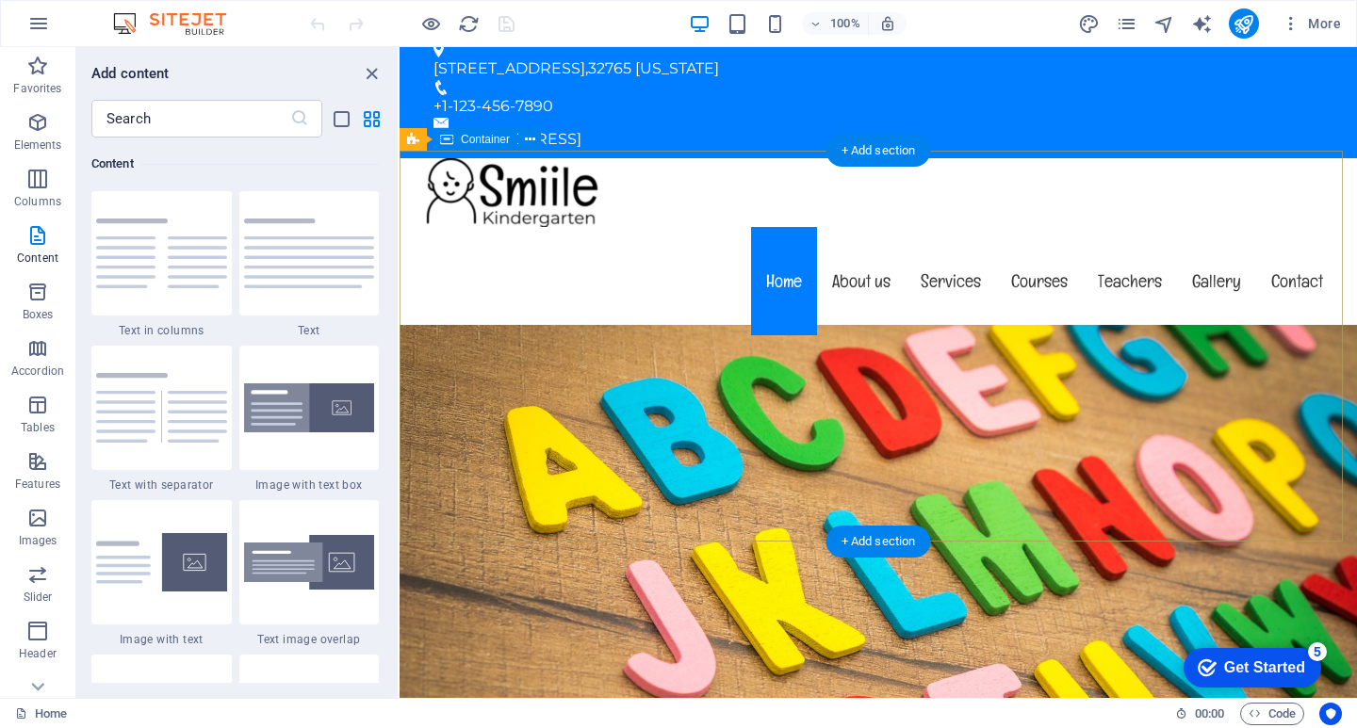
scroll to position [0, 0]
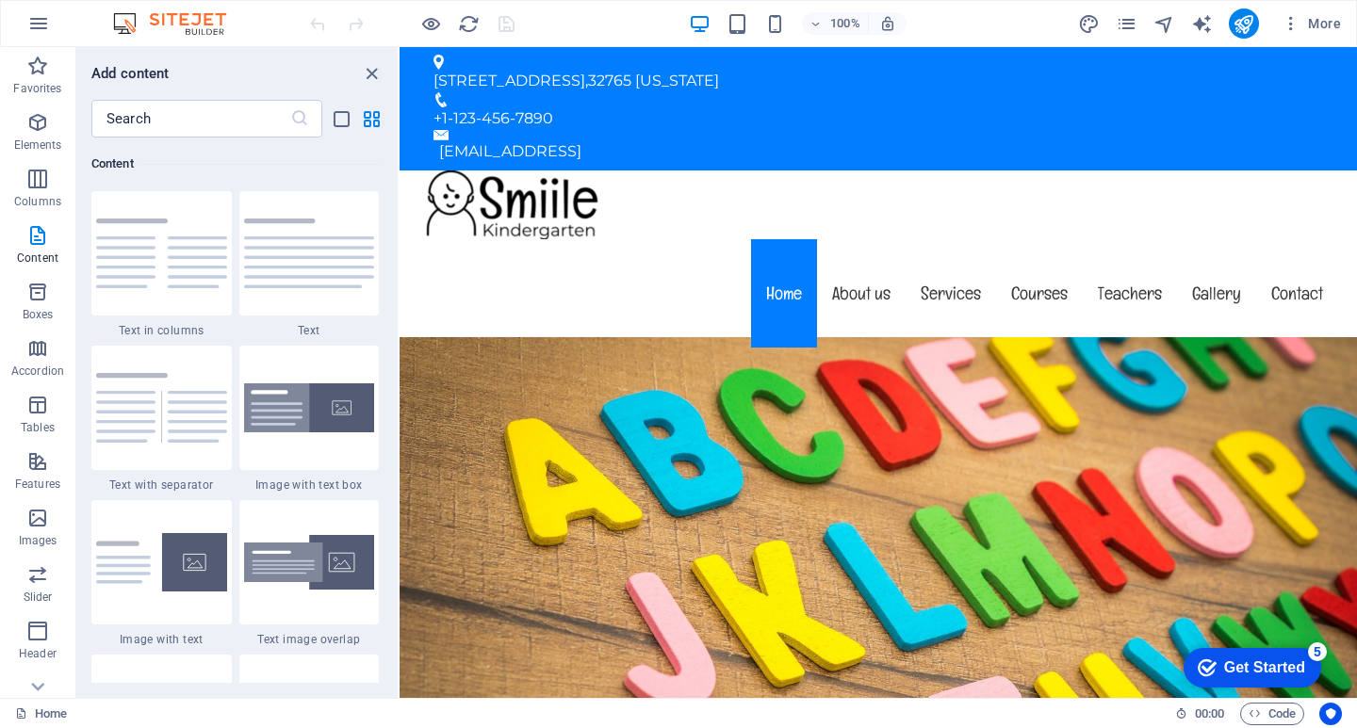
click at [128, 24] on img at bounding box center [178, 23] width 141 height 23
click at [367, 76] on icon "close panel" at bounding box center [372, 74] width 22 height 22
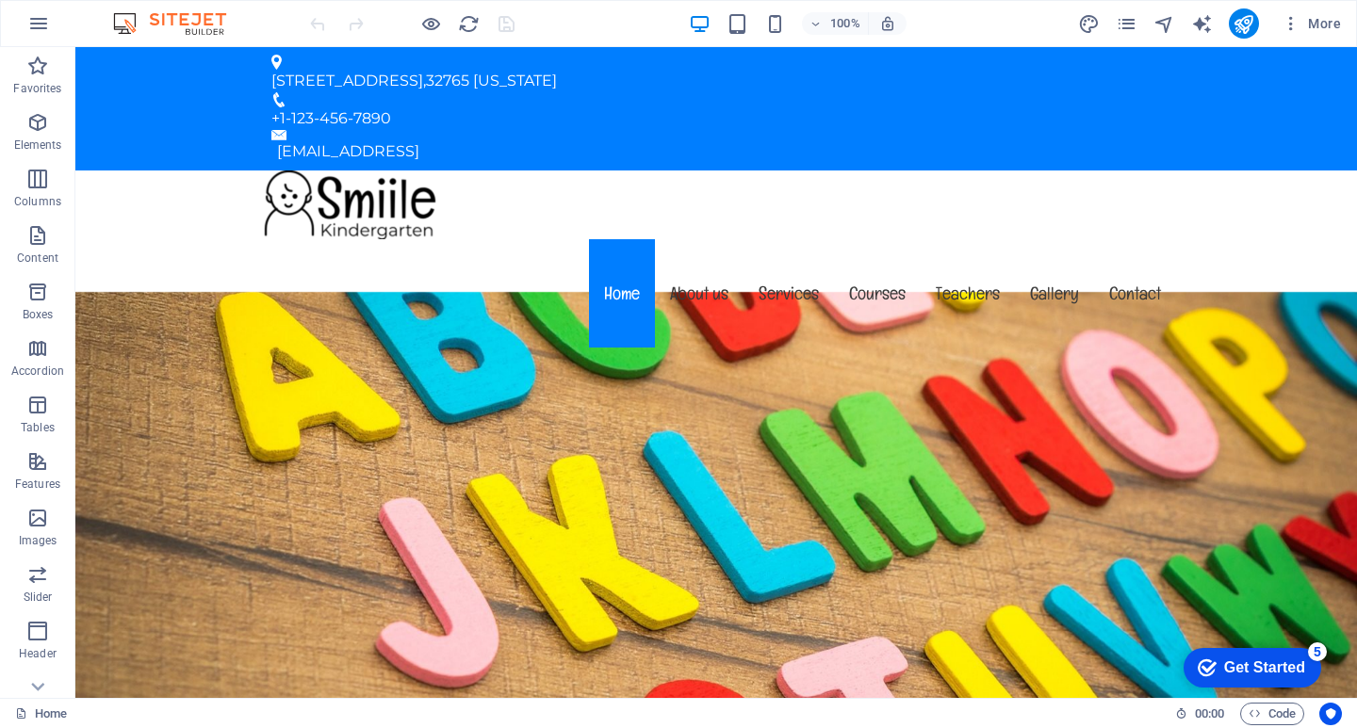
click at [127, 30] on img at bounding box center [178, 23] width 141 height 23
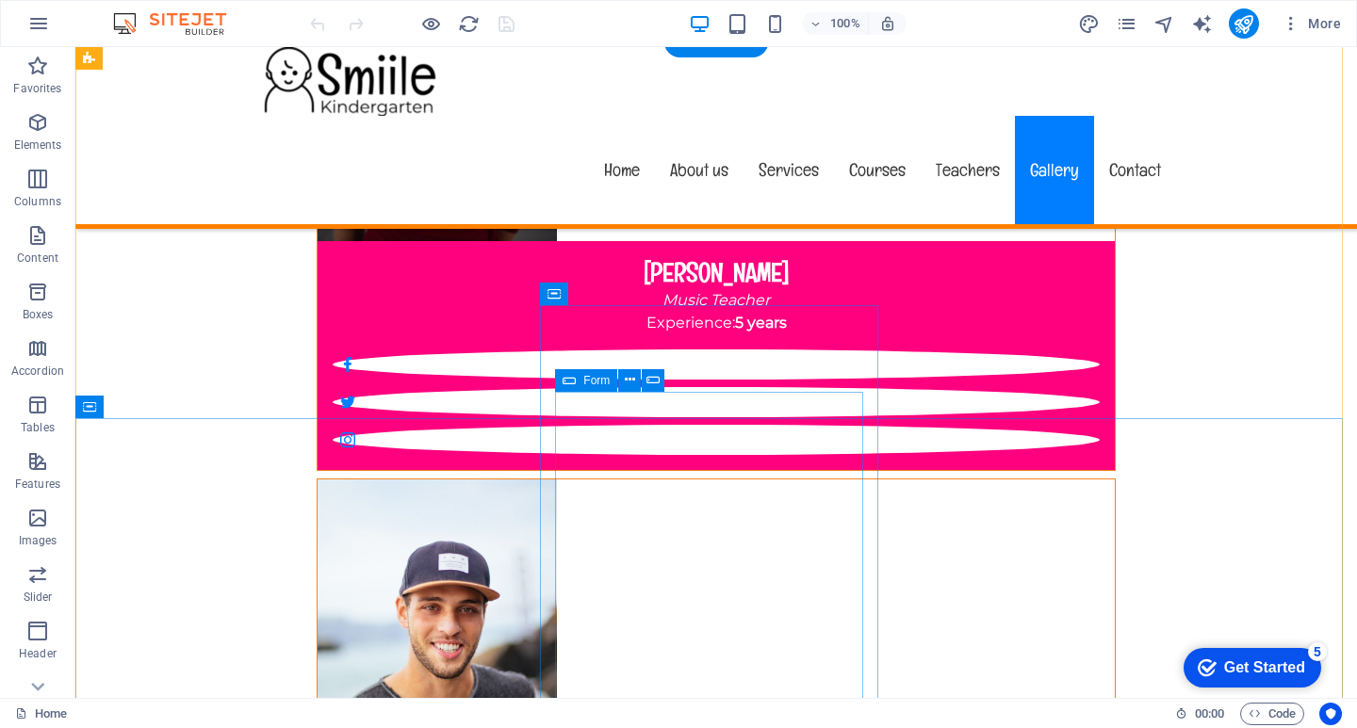
scroll to position [16563, 0]
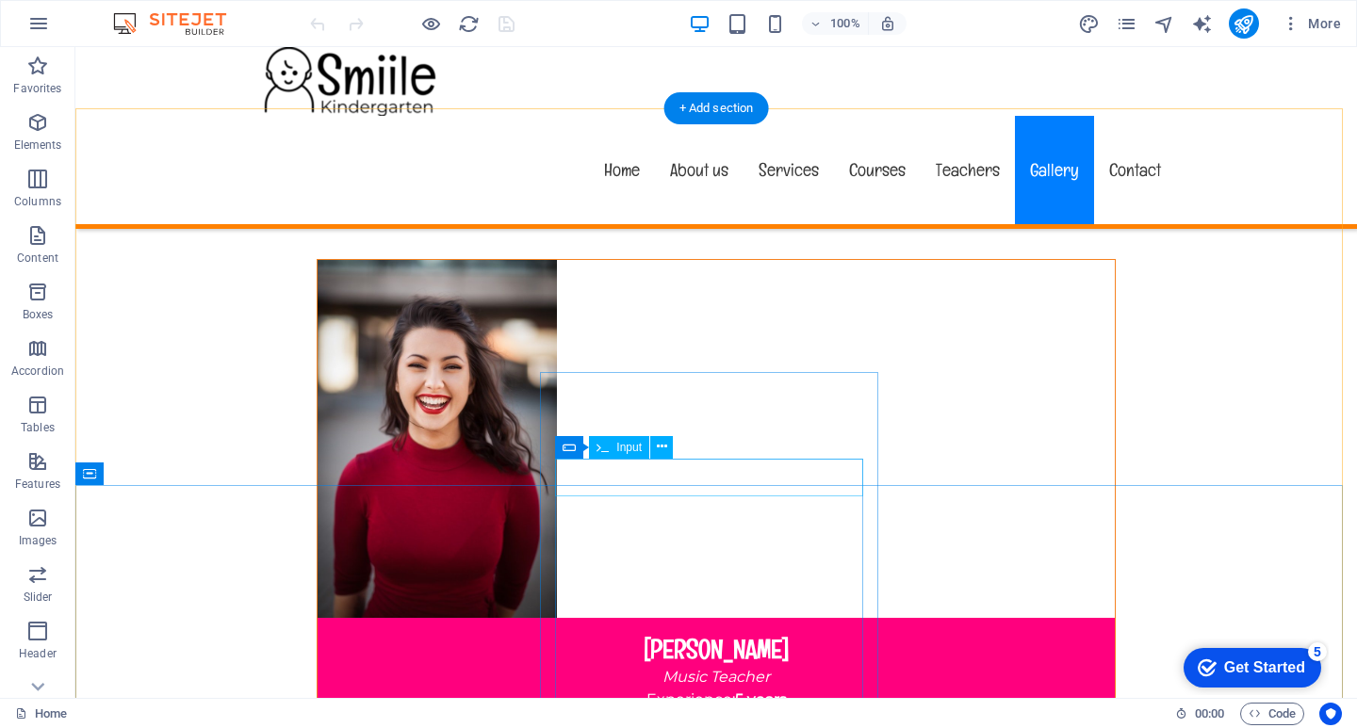
click div
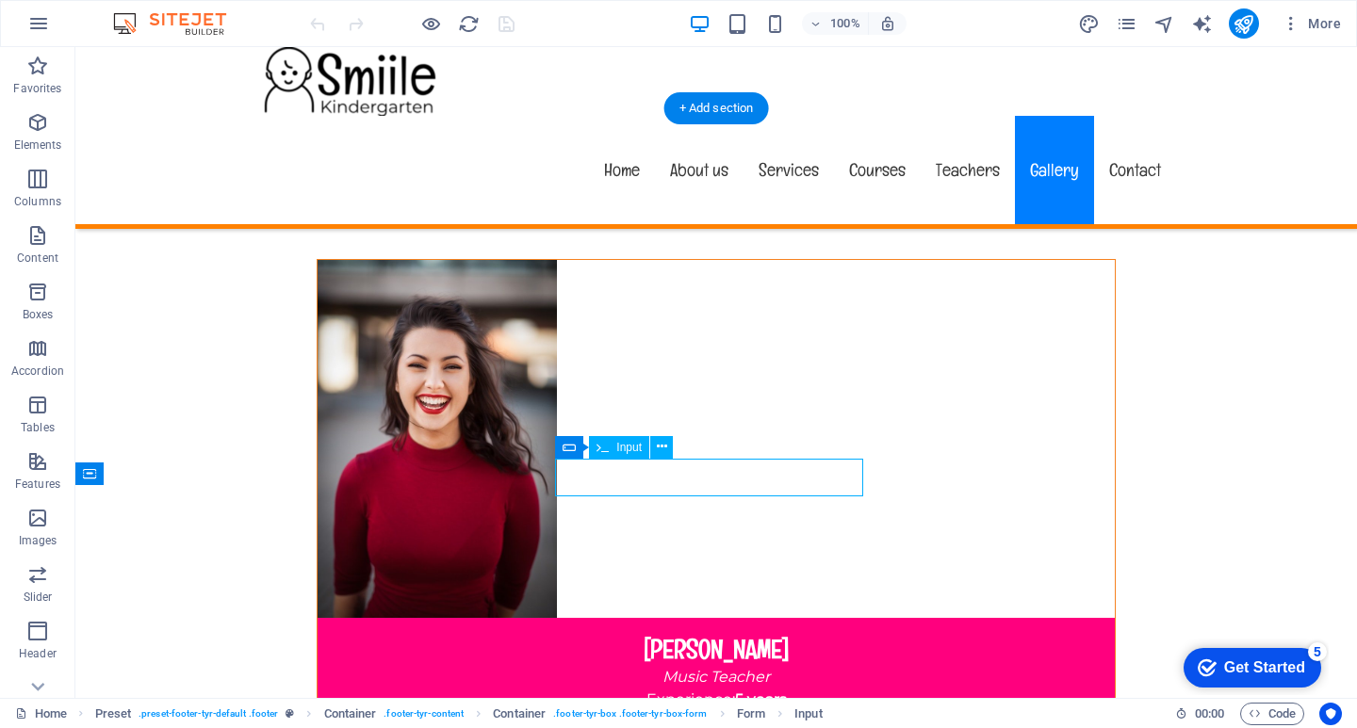
click div
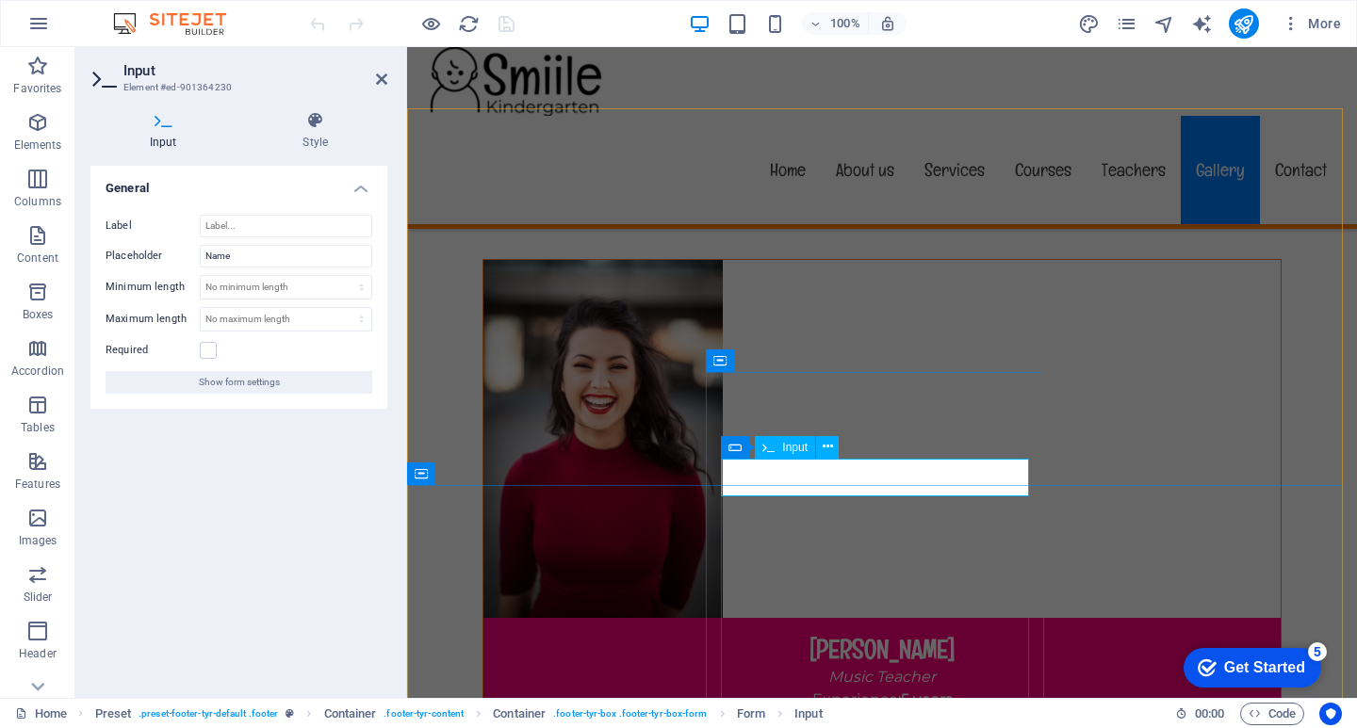
click input "text"
